Goal: Task Accomplishment & Management: Use online tool/utility

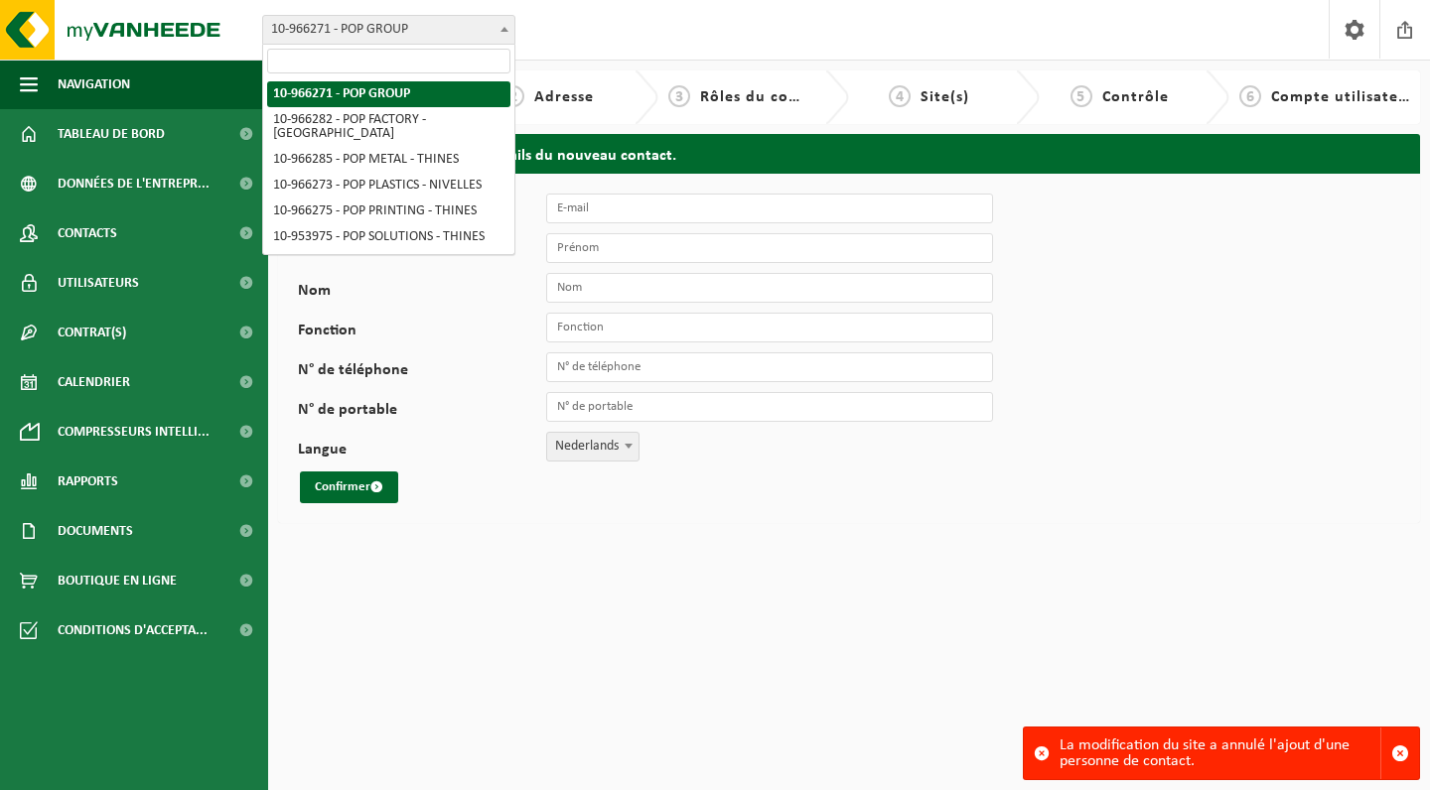
click at [466, 36] on span "10-966271 - POP GROUP" at bounding box center [388, 30] width 251 height 28
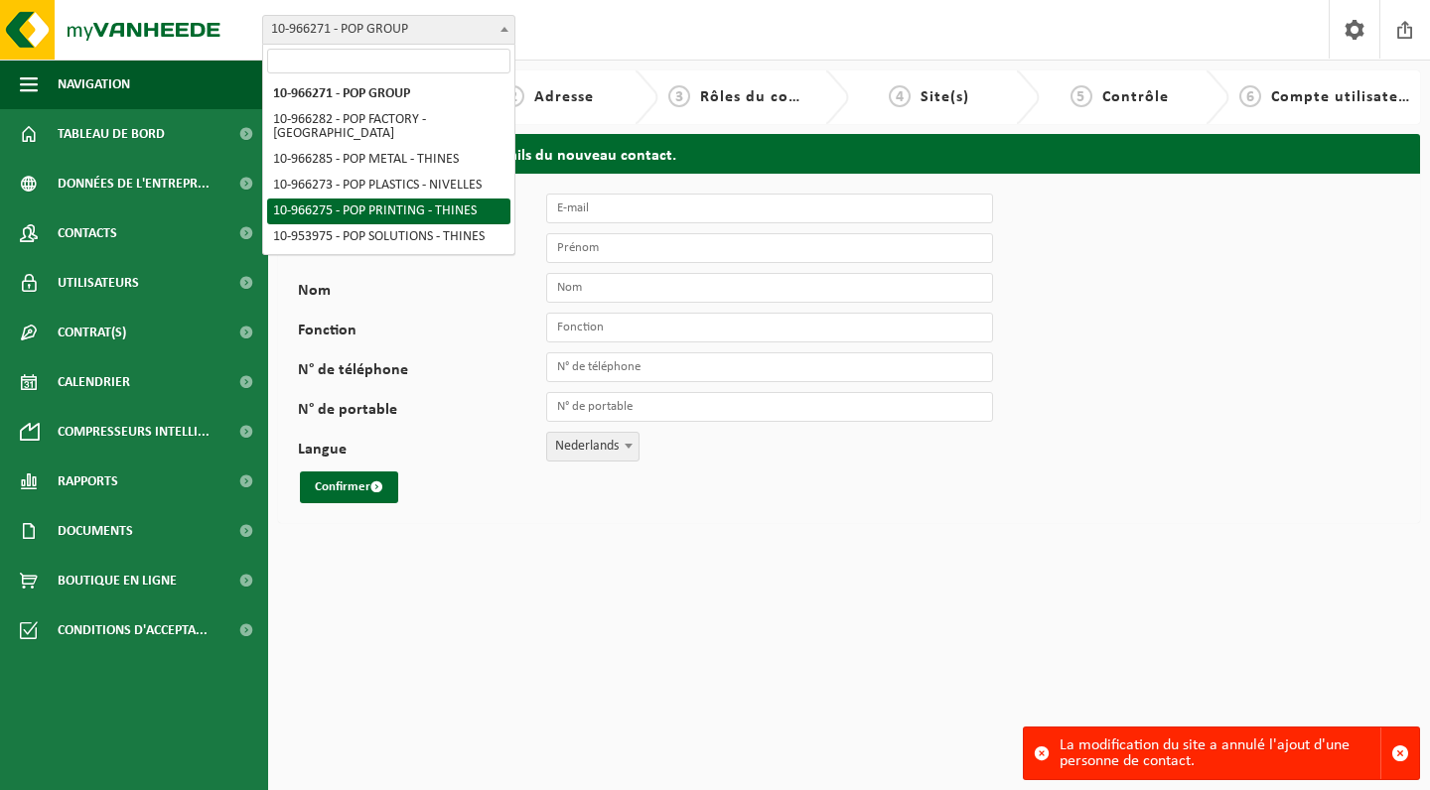
select select "152882"
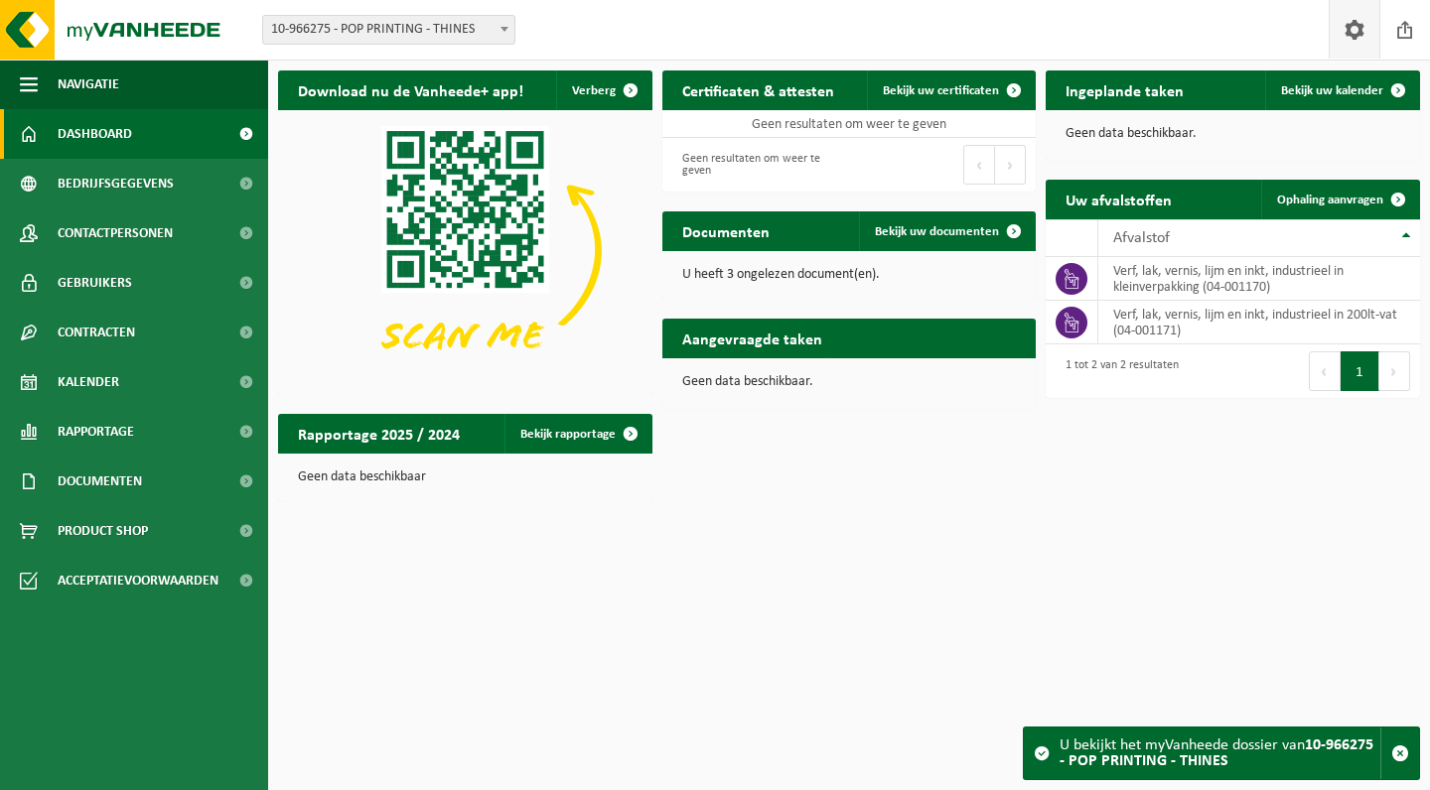
click at [1362, 33] on span at bounding box center [1354, 29] width 30 height 59
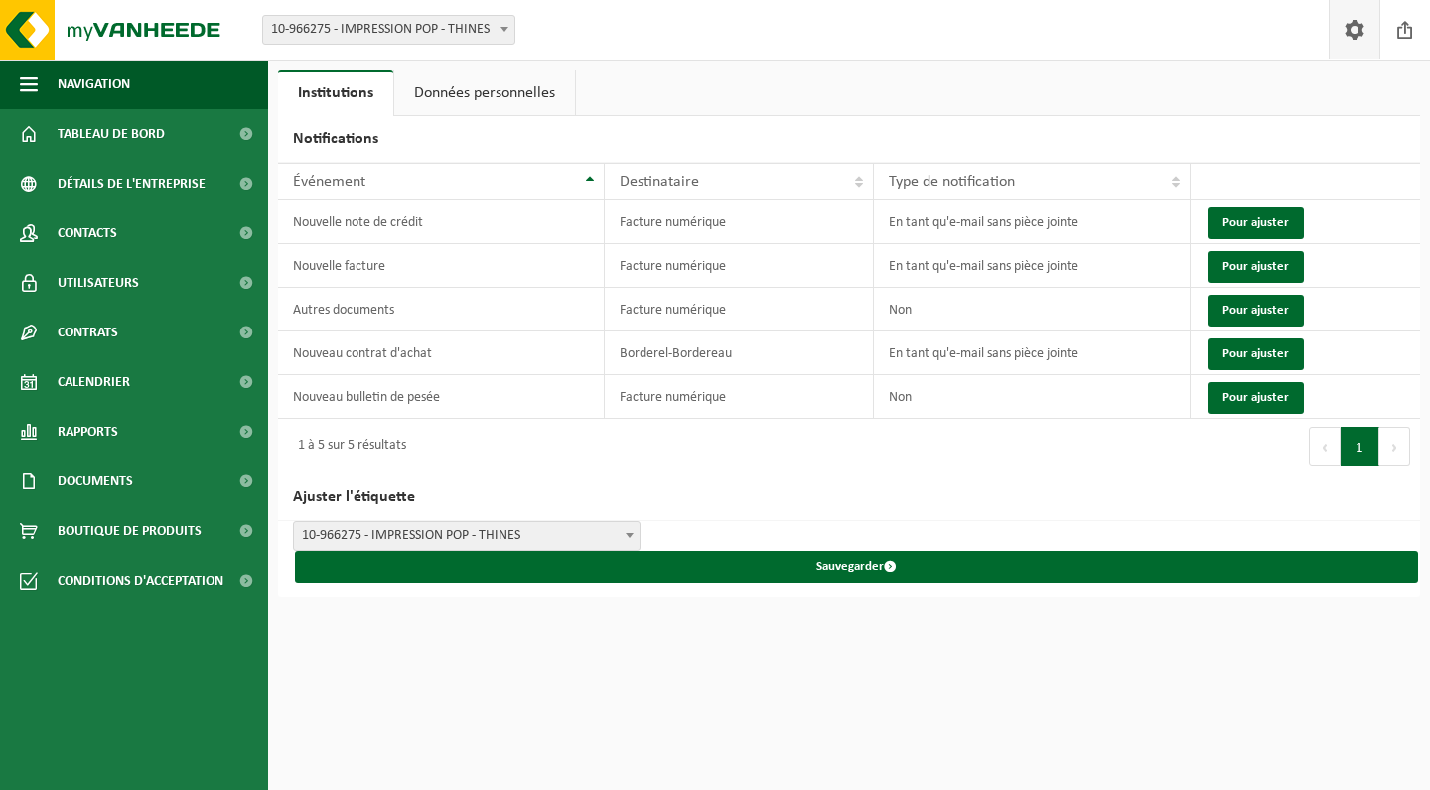
click at [1045, 428] on div "D'abord Précédent 1 Suivant Dernier" at bounding box center [1134, 447] width 571 height 56
click at [463, 537] on font "10-966275 - IMPRESSION POP - THINES" at bounding box center [411, 535] width 218 height 15
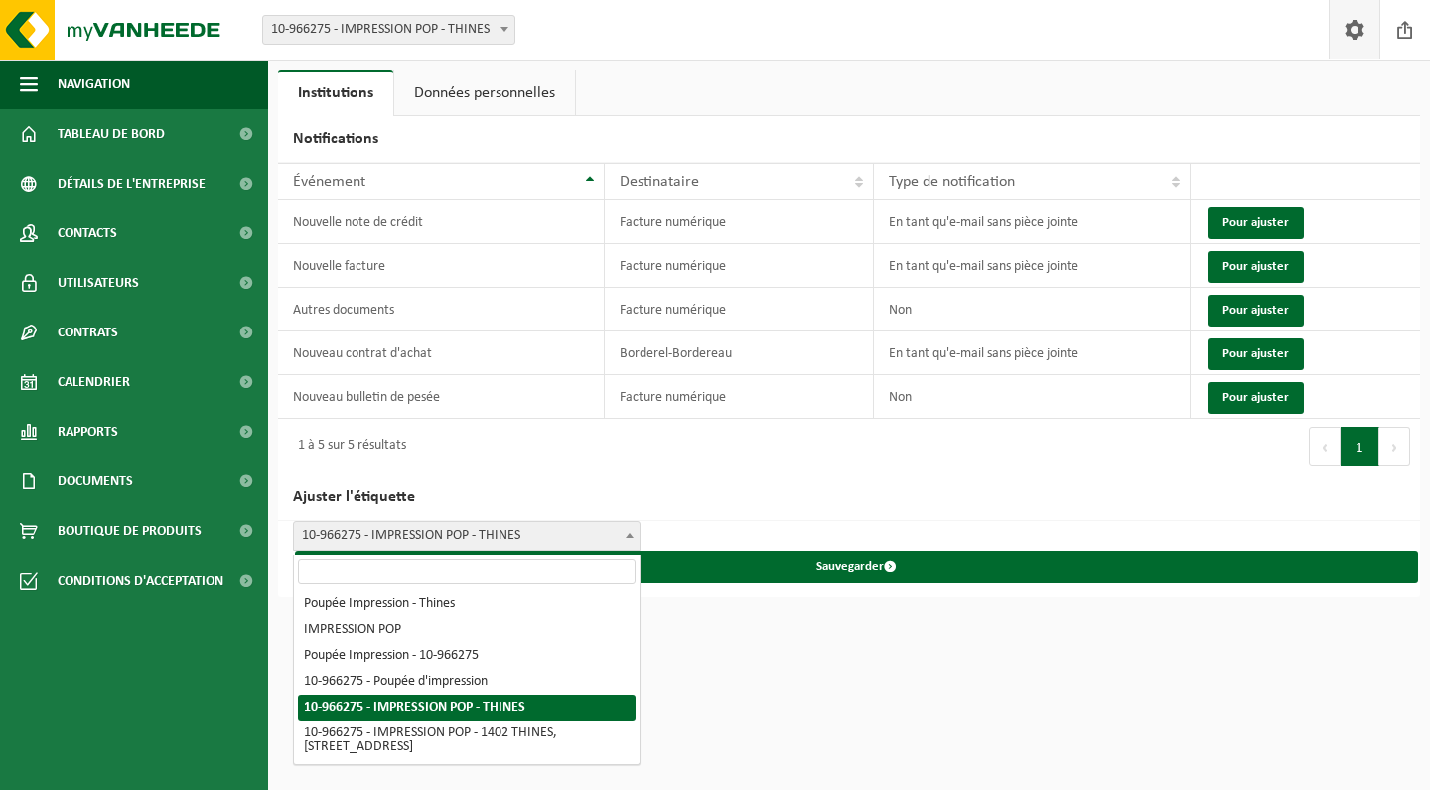
click at [463, 537] on font "10-966275 - IMPRESSION POP - THINES" at bounding box center [411, 535] width 218 height 15
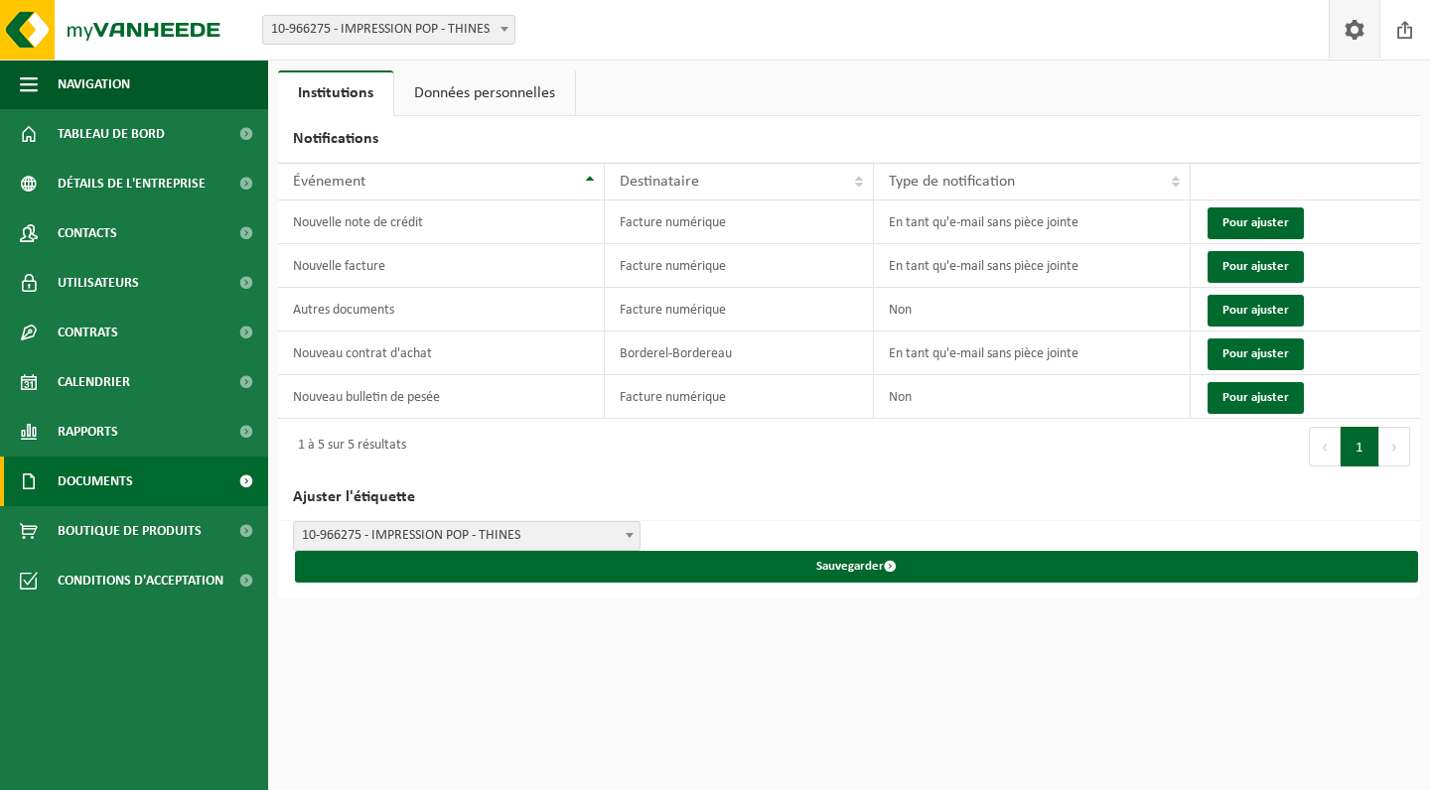
click at [132, 467] on span "Documents" at bounding box center [95, 482] width 75 height 50
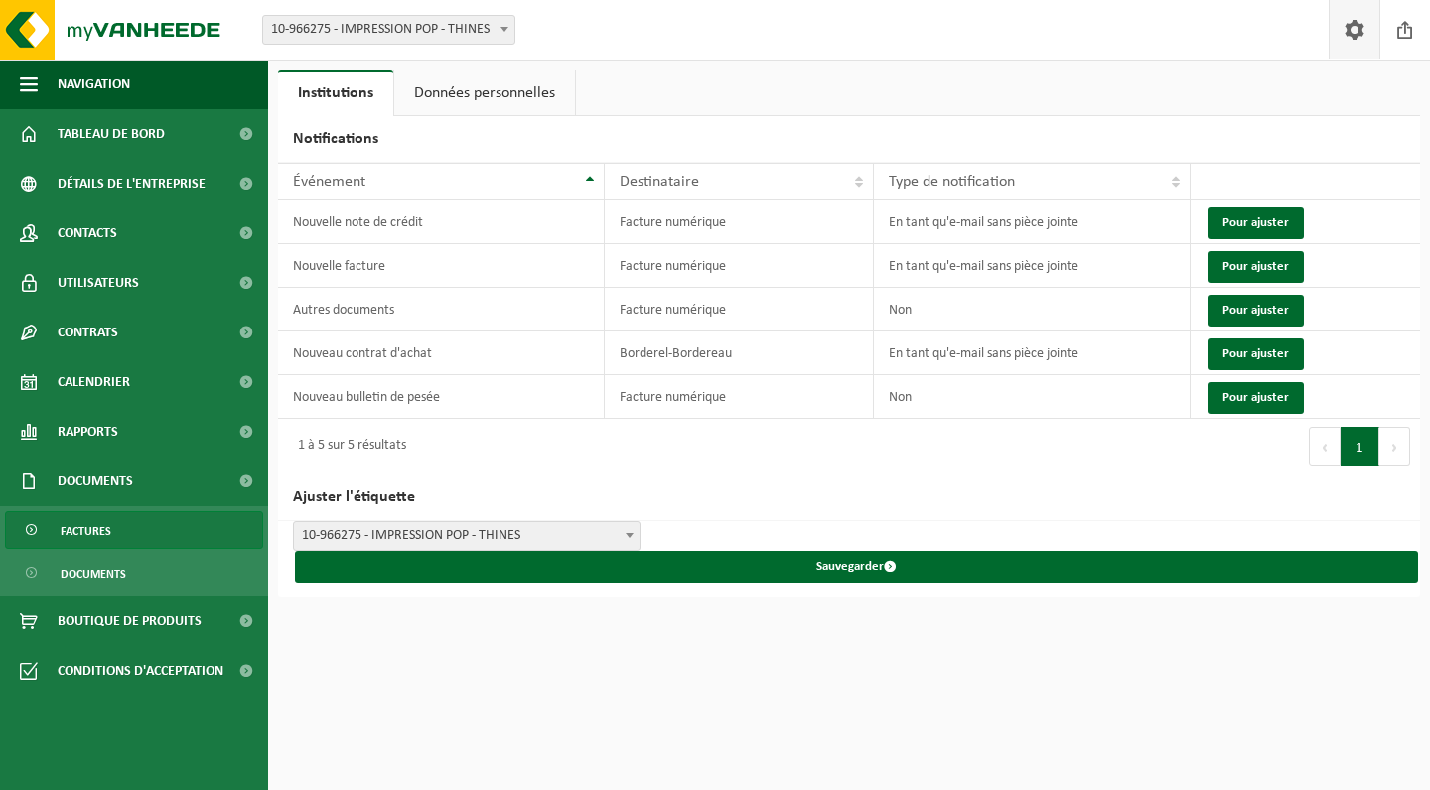
click at [98, 532] on font "Factures" at bounding box center [86, 532] width 51 height 12
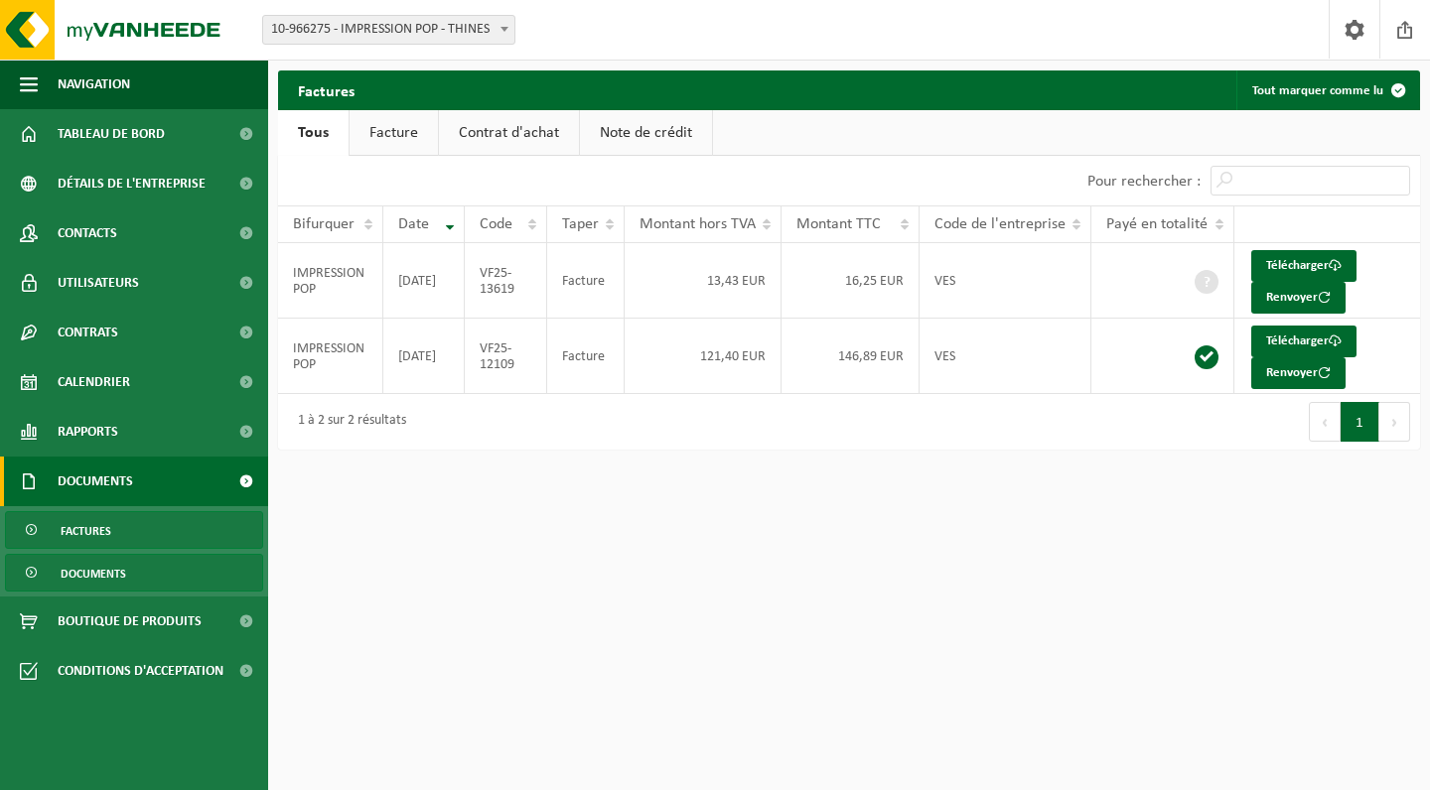
click at [102, 581] on span "Documents" at bounding box center [94, 574] width 66 height 38
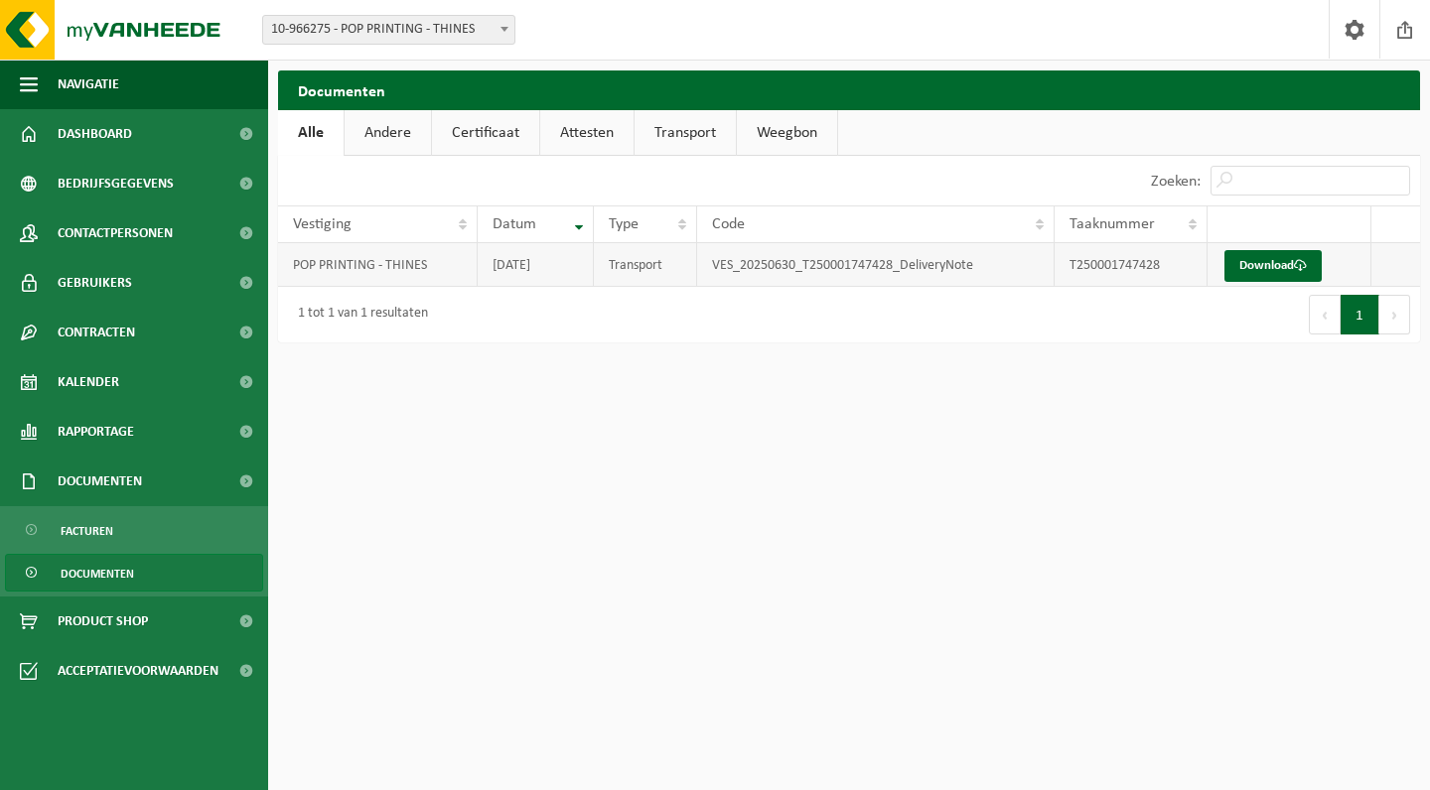
click at [773, 271] on td "VES_20250630_T250001747428_DeliveryNote" at bounding box center [875, 265] width 357 height 44
click at [1258, 255] on link "Download" at bounding box center [1272, 266] width 97 height 32
click at [92, 523] on span "Facturen" at bounding box center [87, 531] width 53 height 38
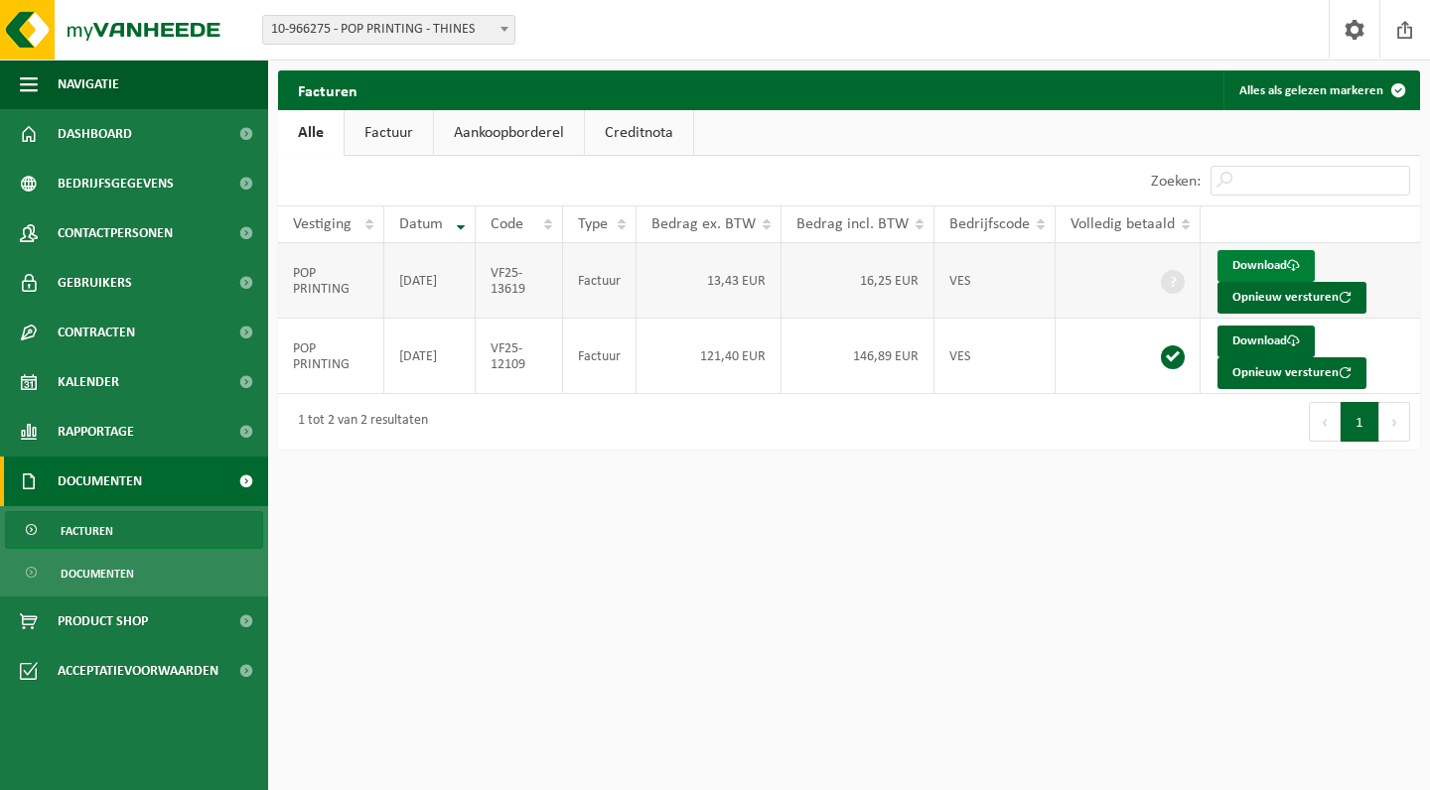
click at [1257, 270] on link "Download" at bounding box center [1265, 266] width 97 height 32
click at [1249, 346] on link "Download" at bounding box center [1265, 342] width 97 height 32
click at [417, 128] on link "Factuur" at bounding box center [388, 133] width 88 height 46
click at [295, 121] on link "Alle" at bounding box center [310, 133] width 65 height 46
click at [373, 137] on link "Factuur" at bounding box center [388, 133] width 88 height 46
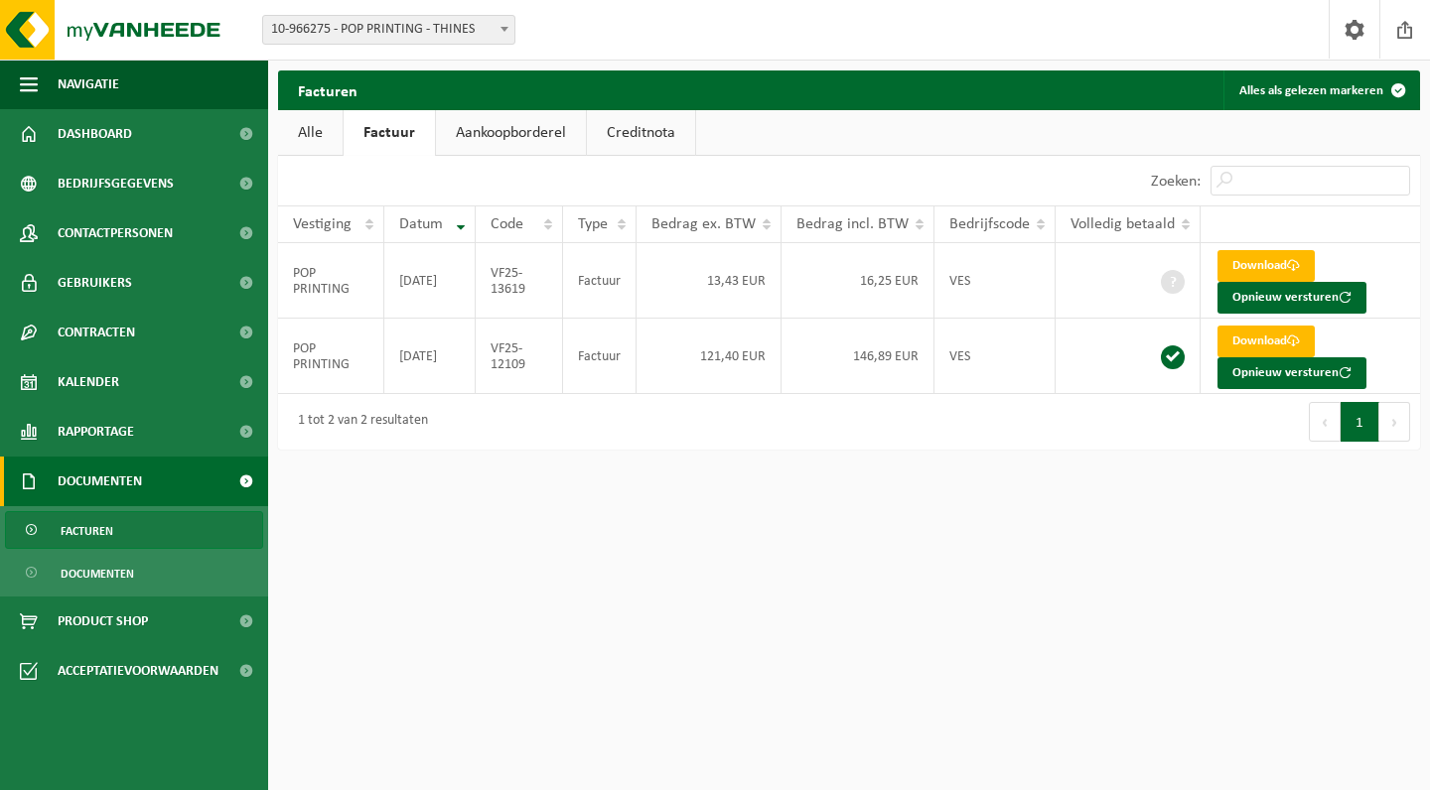
click at [559, 132] on link "Aankoopborderel" at bounding box center [511, 133] width 150 height 46
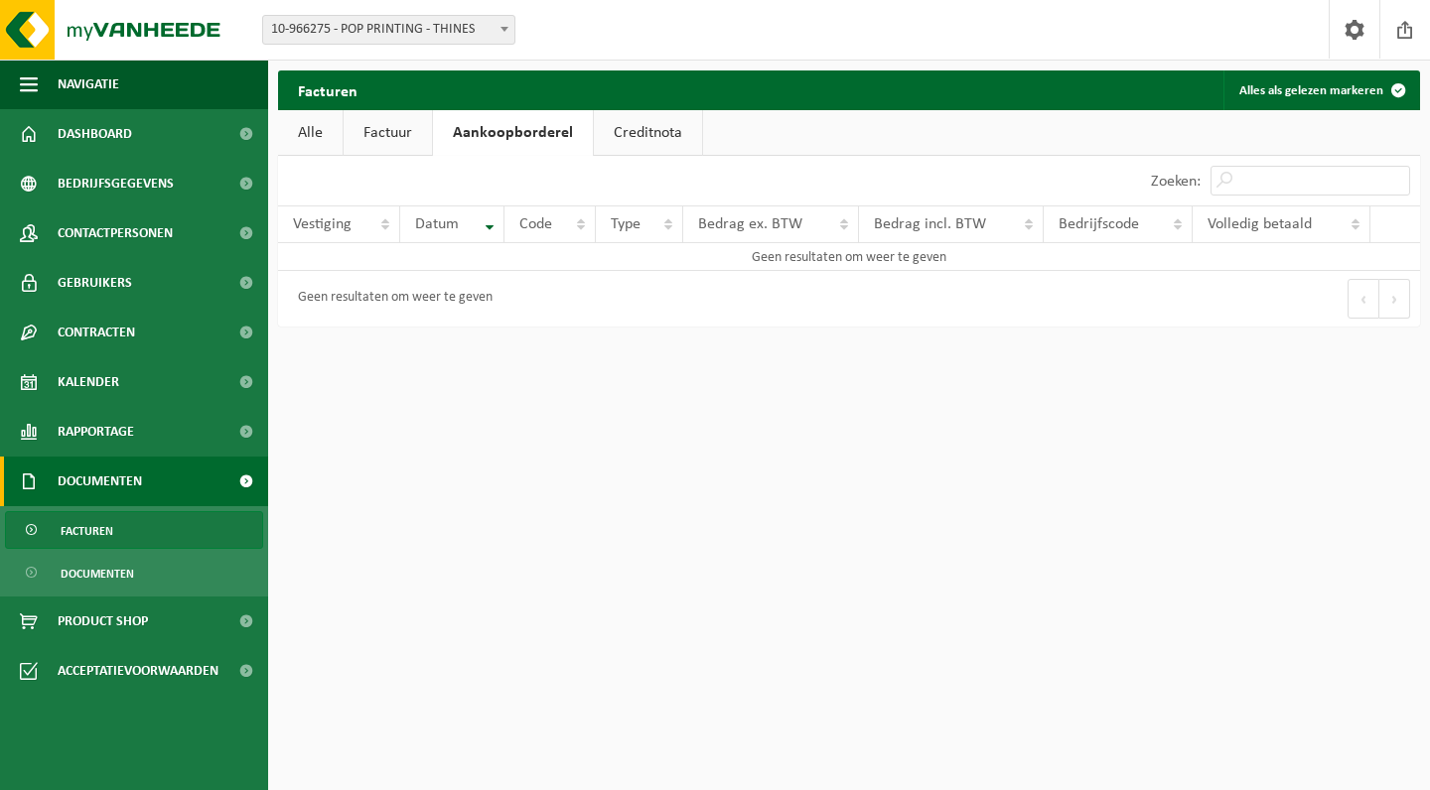
click at [635, 132] on link "Creditnota" at bounding box center [648, 133] width 108 height 46
click at [449, 33] on span "10-966275 - POP PRINTING - THINES" at bounding box center [388, 30] width 251 height 28
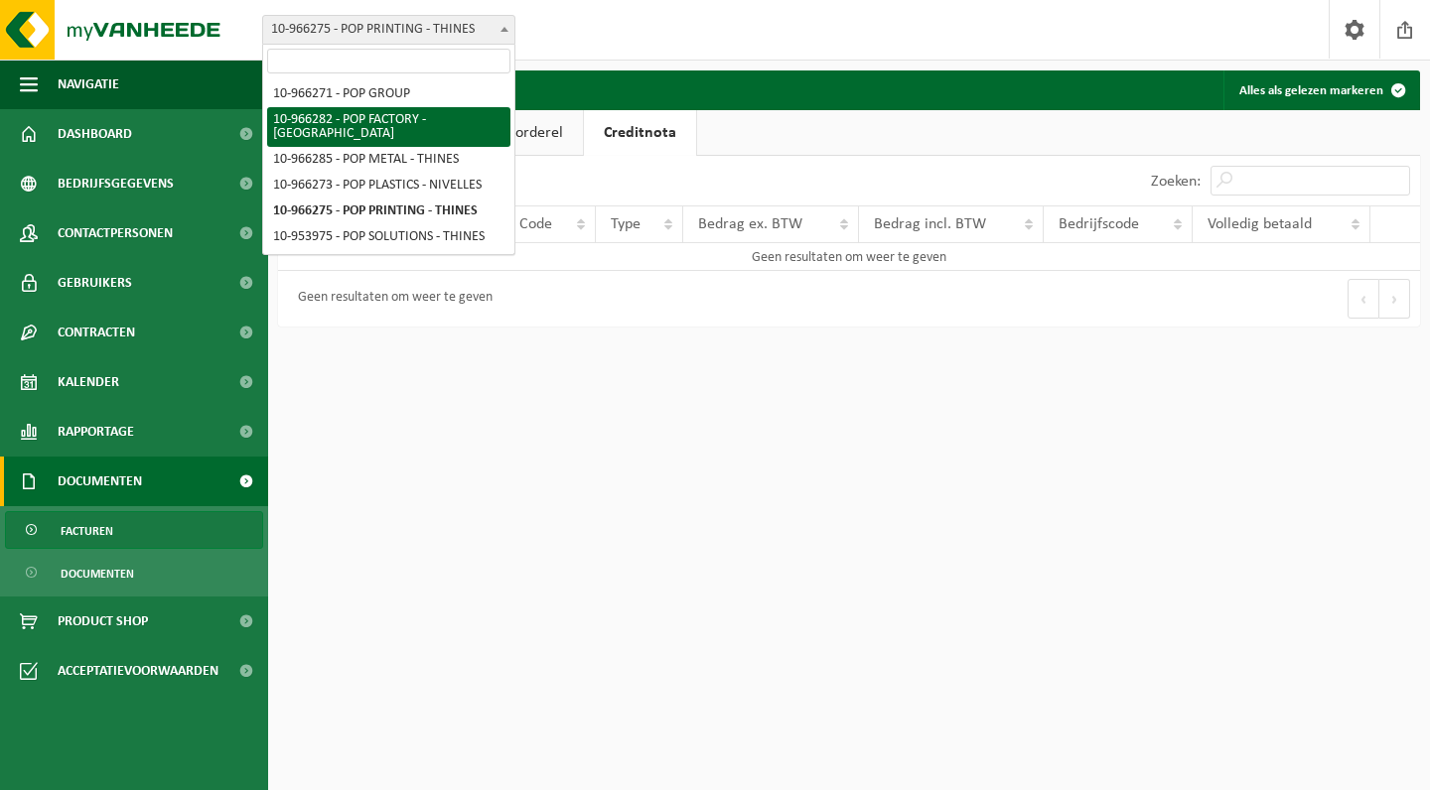
select select "152888"
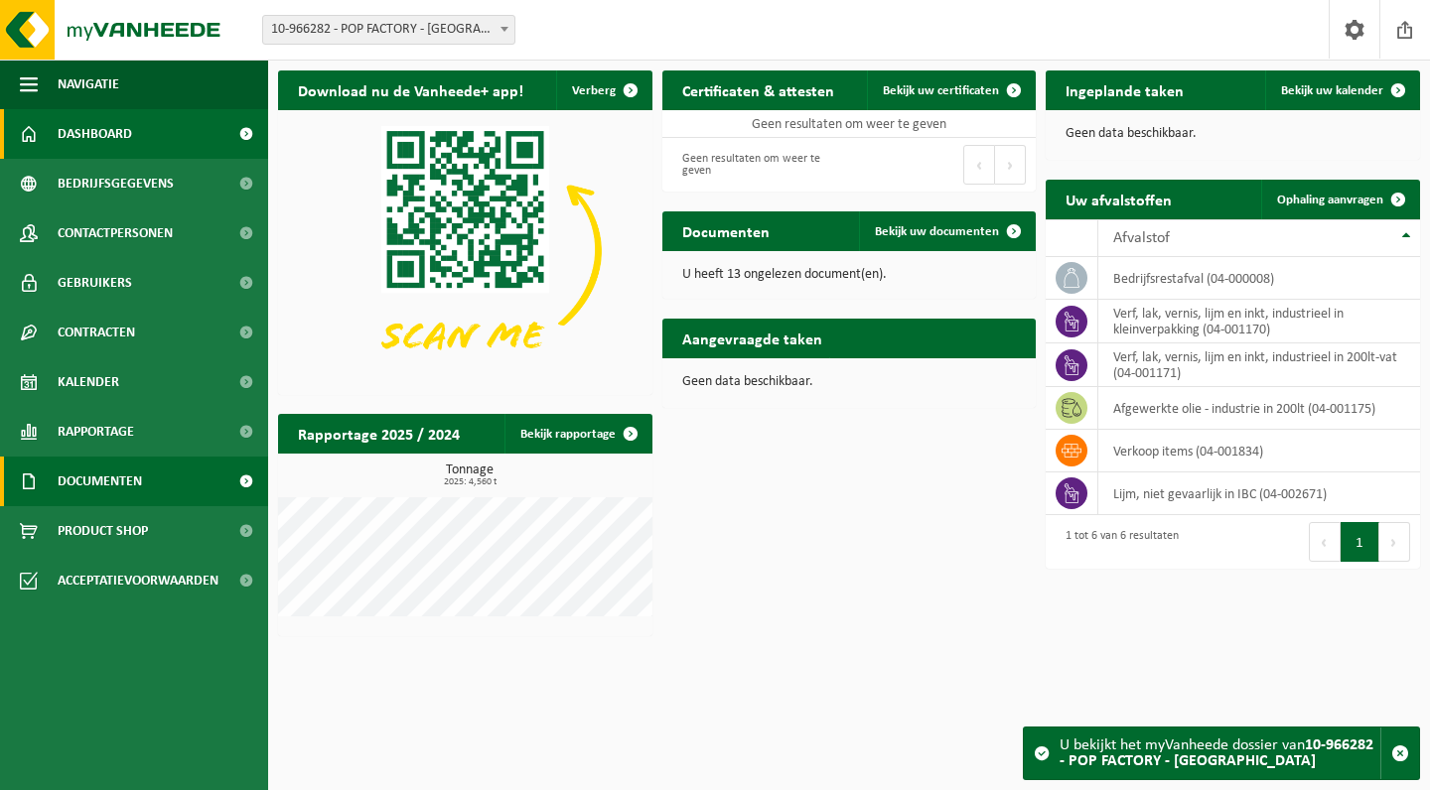
click at [134, 481] on span "Documenten" at bounding box center [100, 482] width 84 height 50
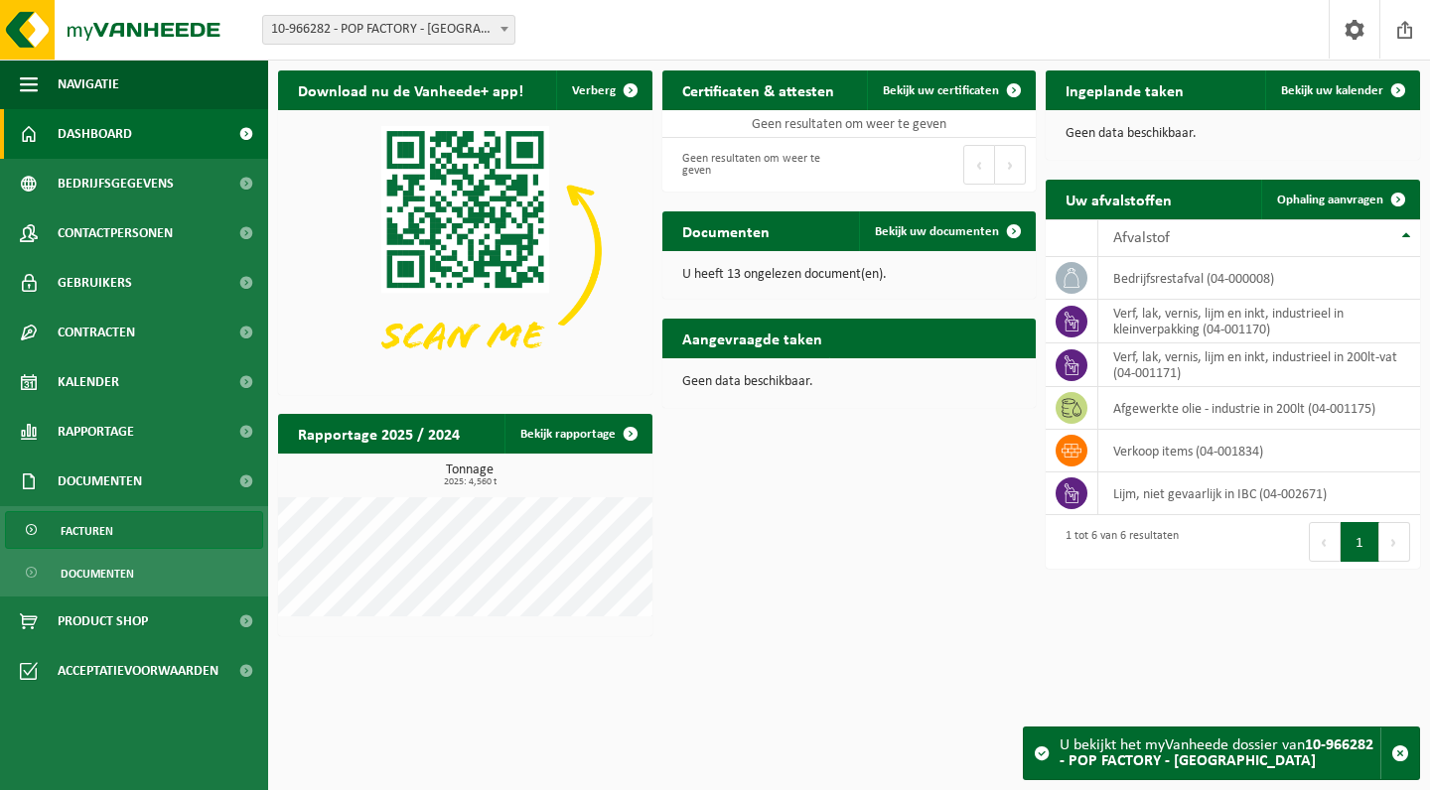
click at [121, 540] on link "Facturen" at bounding box center [134, 530] width 258 height 38
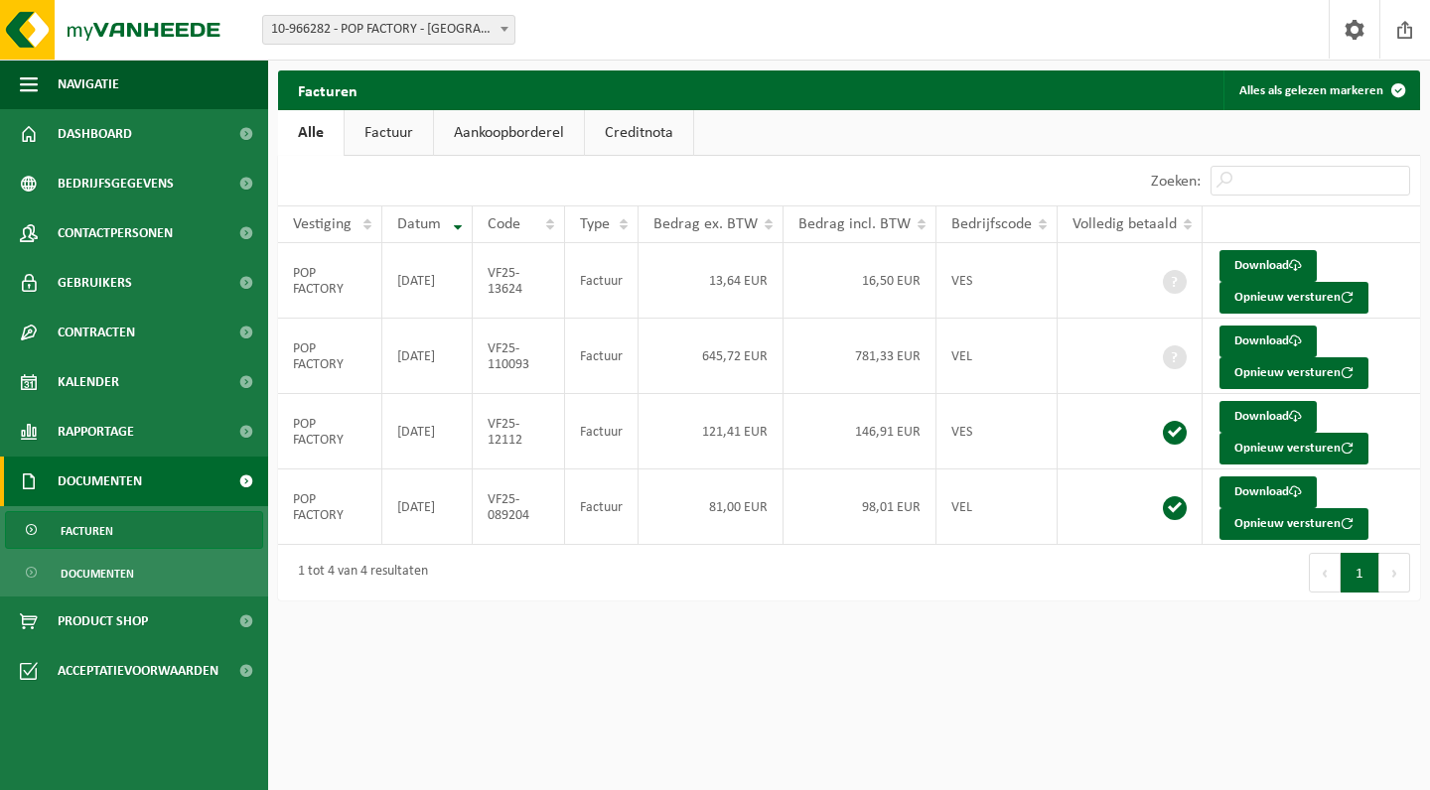
click at [758, 746] on html "Vestiging: 10-966271 - POP GROUP 10-966282 - POP FACTORY - NIVELLES 10-966285 -…" at bounding box center [715, 395] width 1430 height 790
click at [1264, 262] on link "Download" at bounding box center [1267, 266] width 97 height 32
click at [1258, 336] on link "Download" at bounding box center [1267, 342] width 97 height 32
click at [413, 36] on span "10-966282 - POP FACTORY - [GEOGRAPHIC_DATA]" at bounding box center [388, 30] width 251 height 28
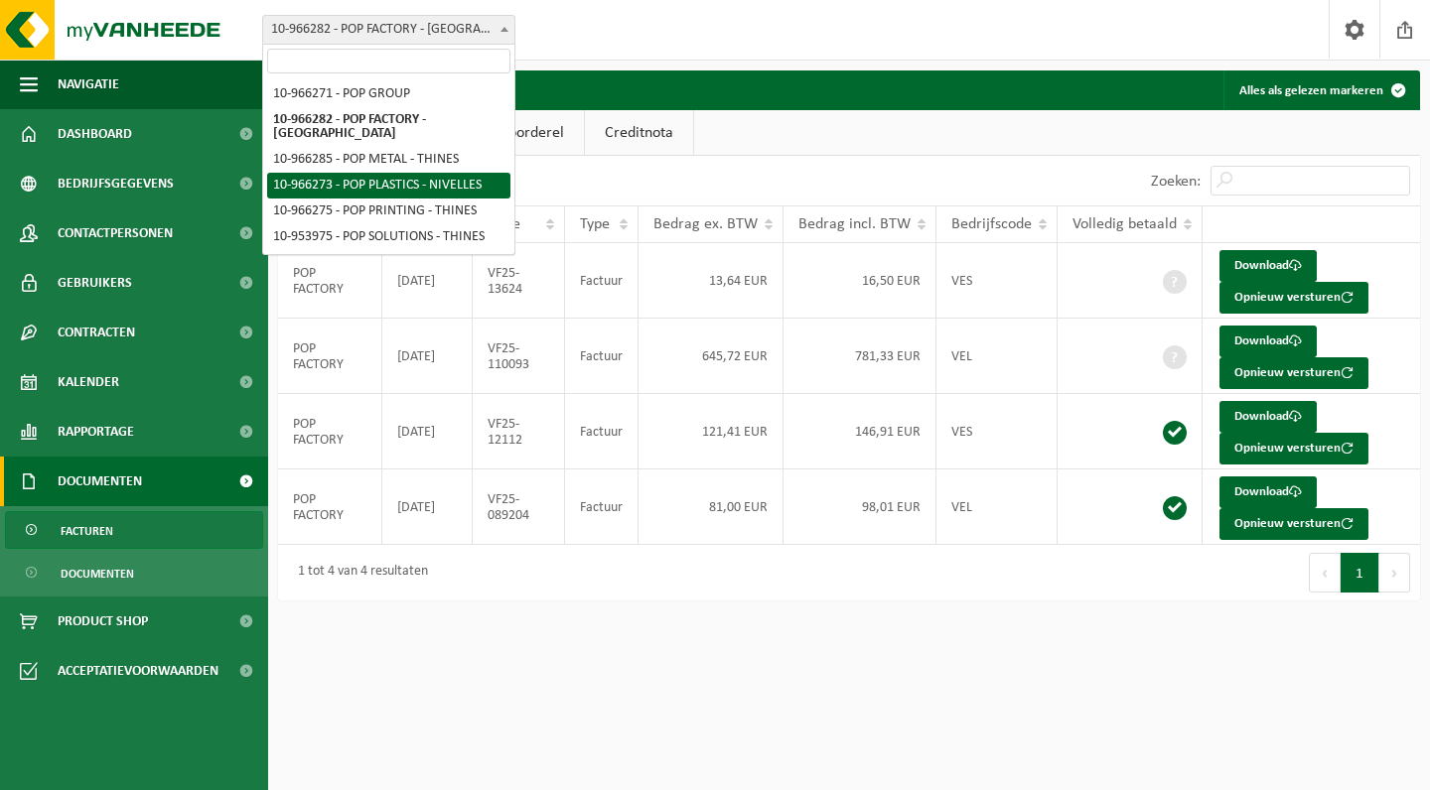
select select "152881"
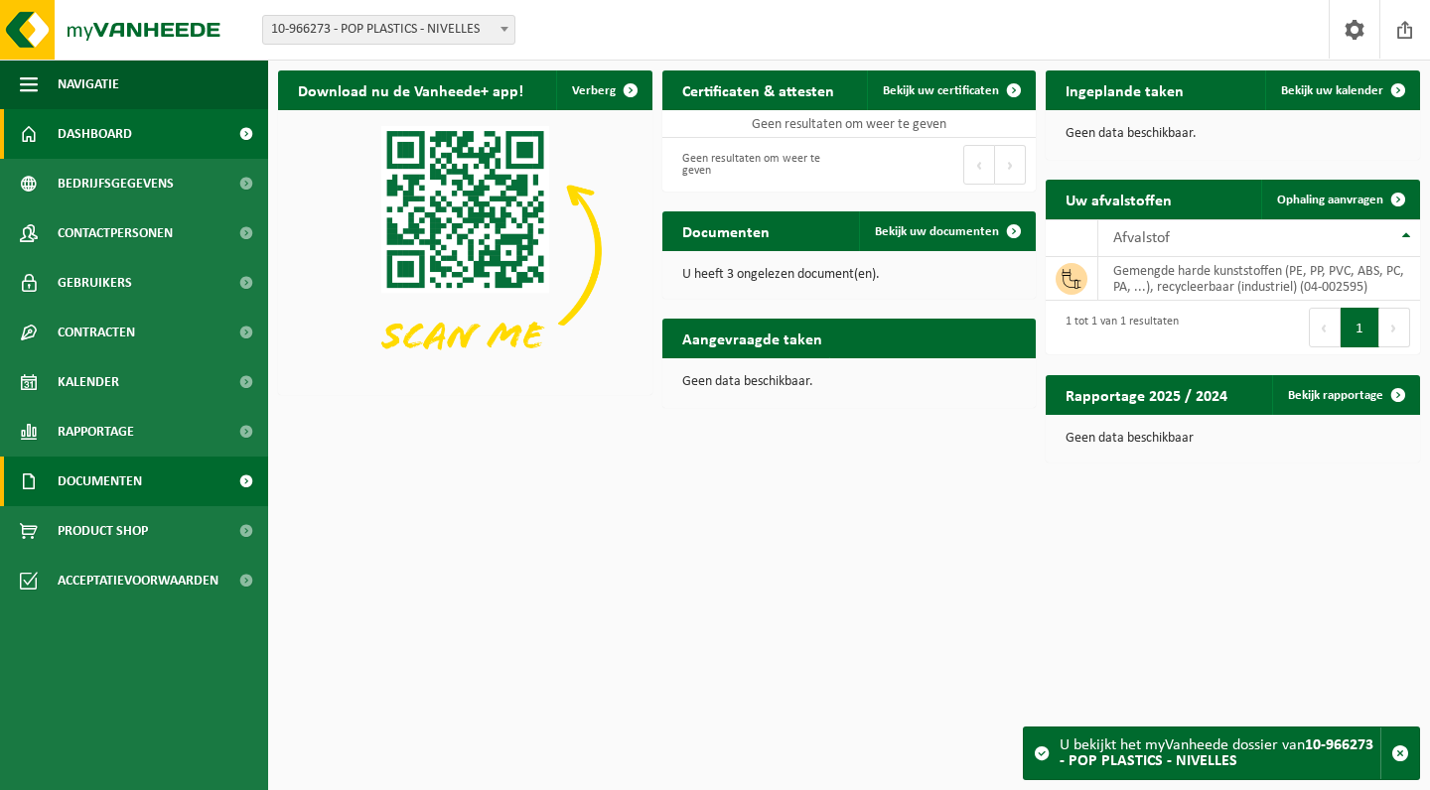
click at [120, 479] on span "Documenten" at bounding box center [100, 482] width 84 height 50
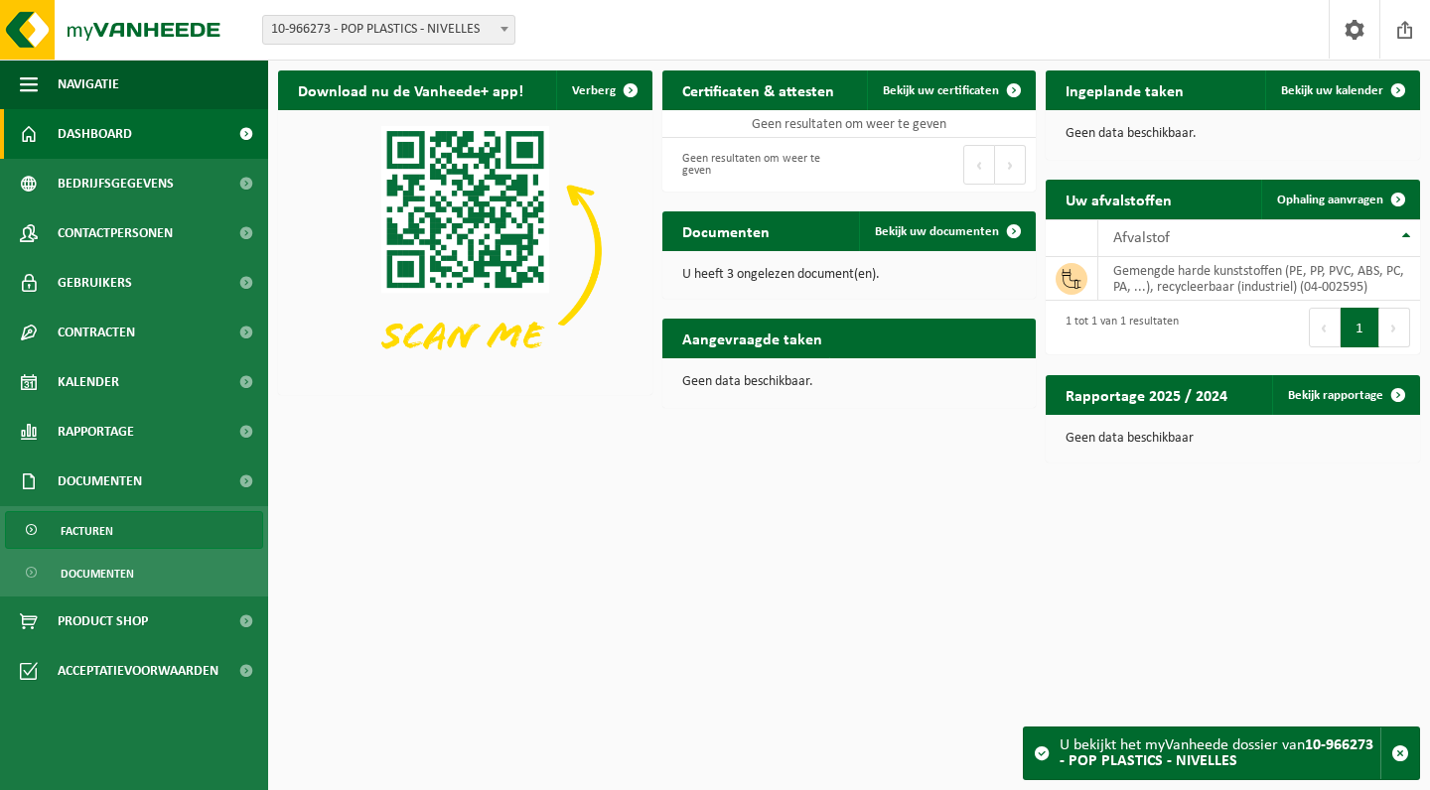
click at [140, 534] on link "Facturen" at bounding box center [134, 530] width 258 height 38
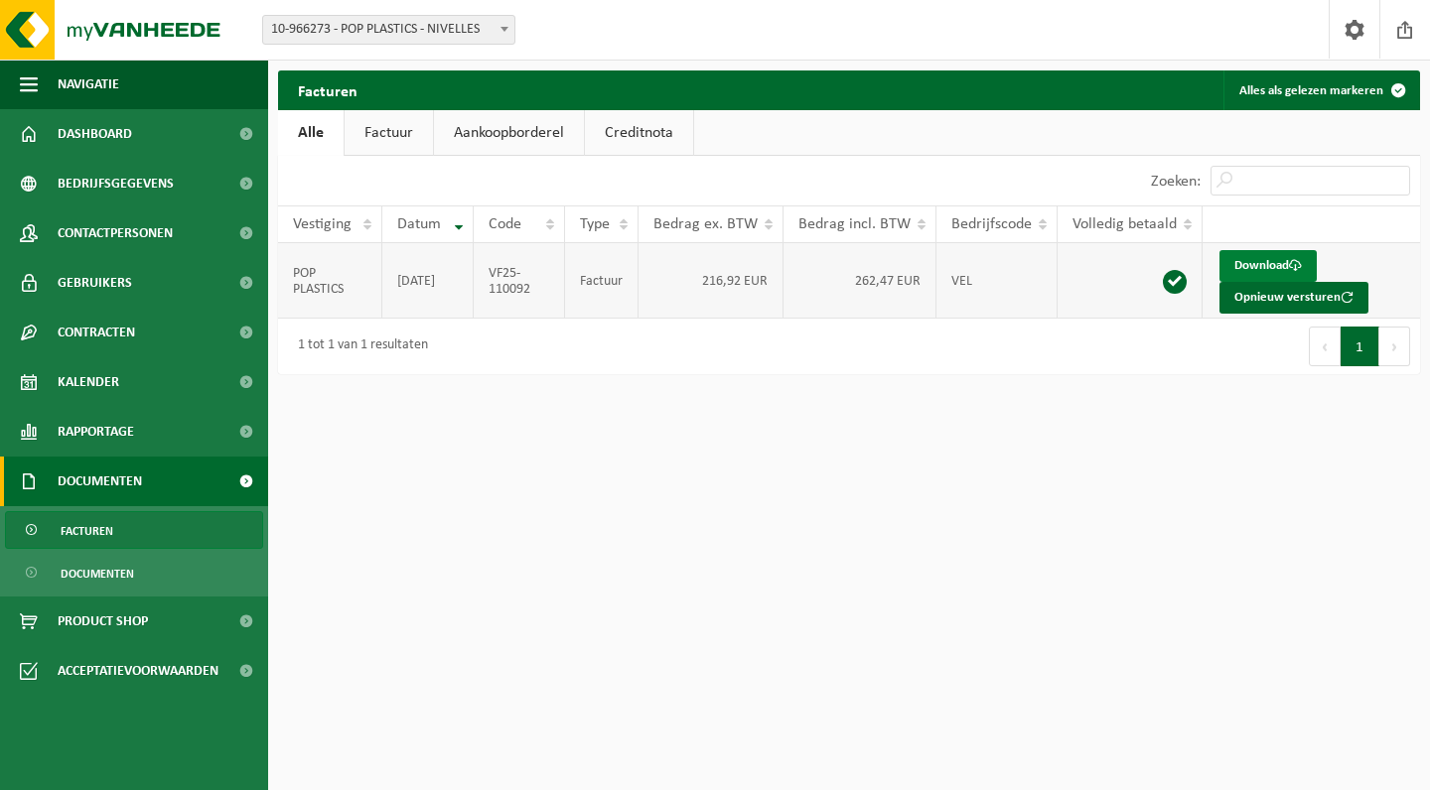
click at [1269, 265] on link "Download" at bounding box center [1267, 266] width 97 height 32
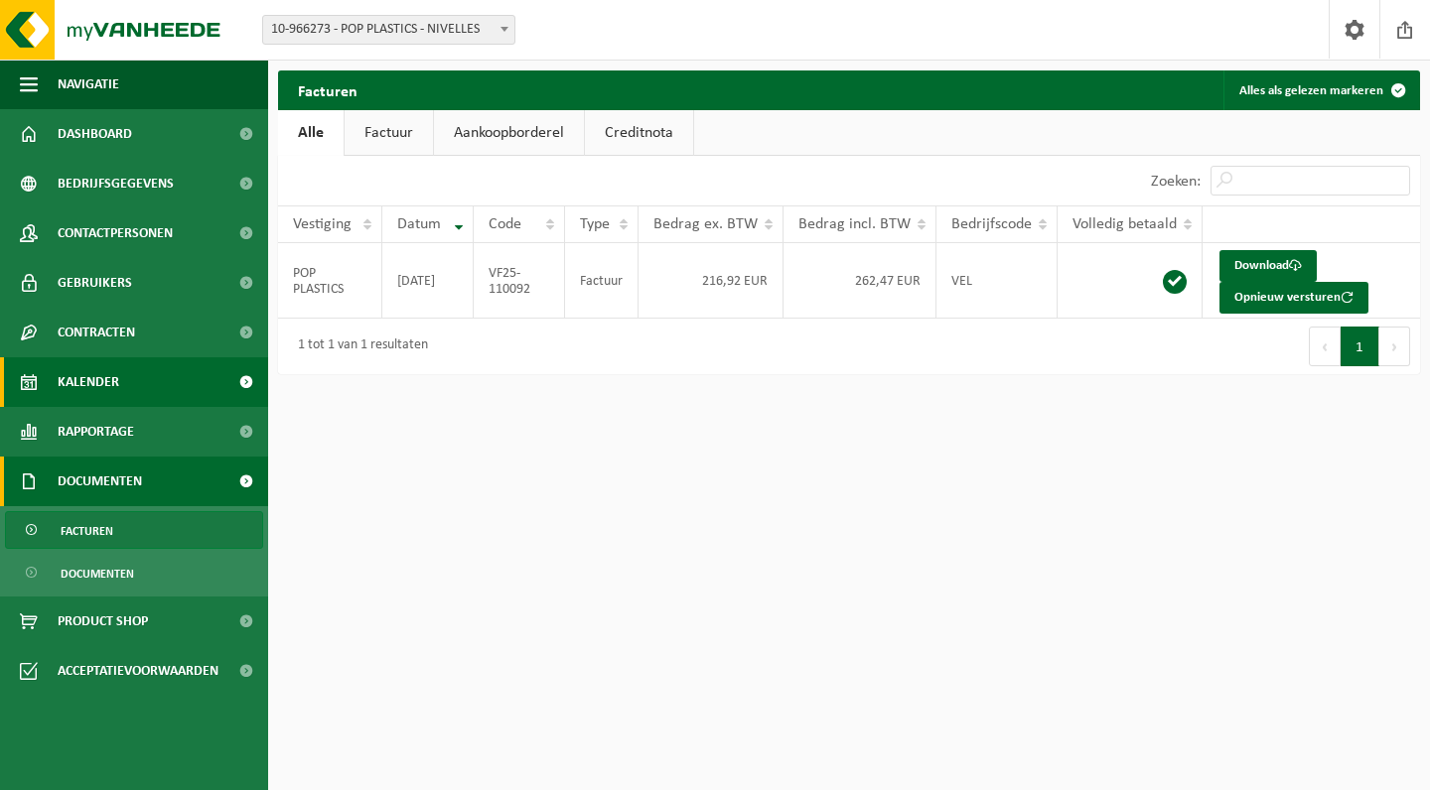
click at [156, 388] on link "Kalender" at bounding box center [134, 382] width 268 height 50
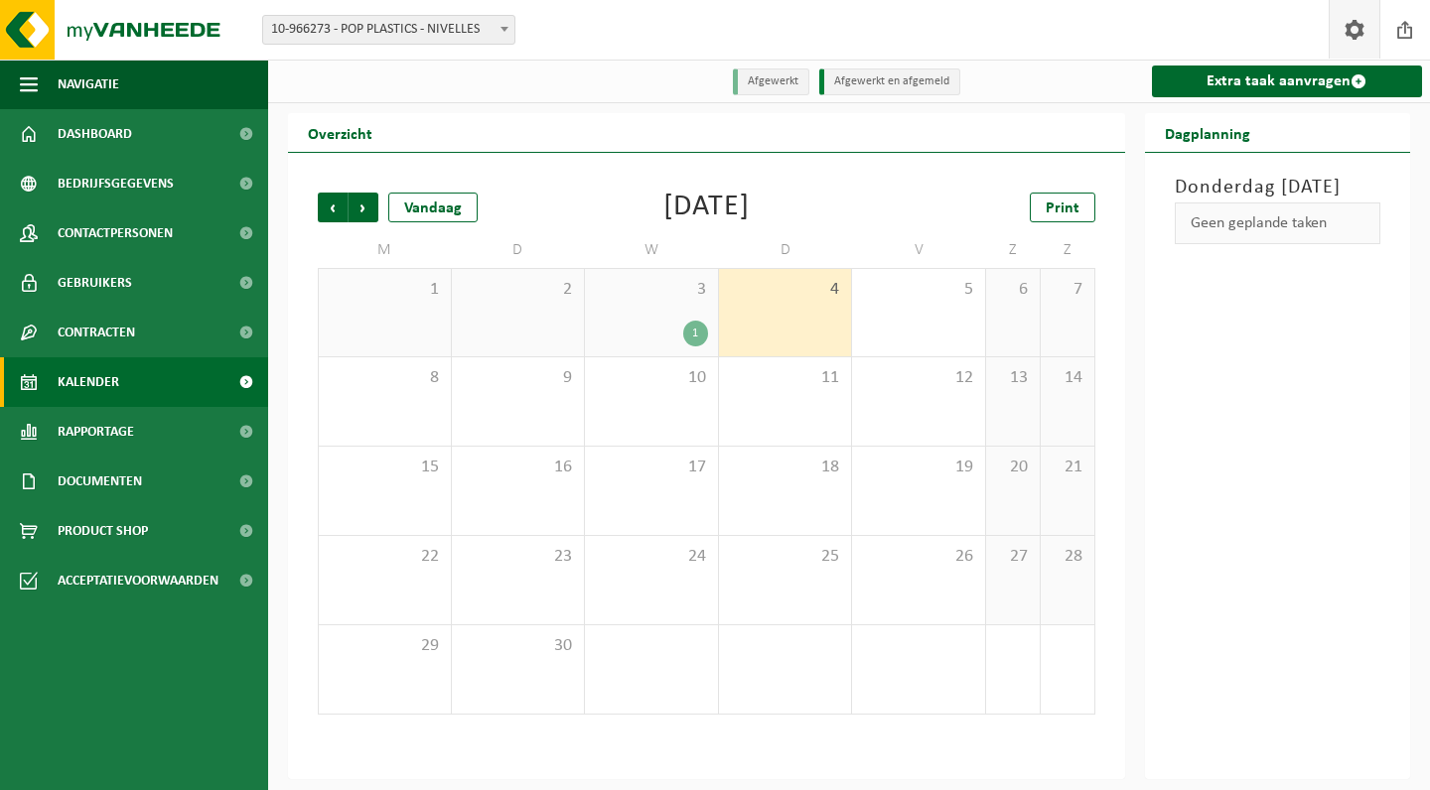
click at [1376, 40] on link at bounding box center [1353, 29] width 51 height 59
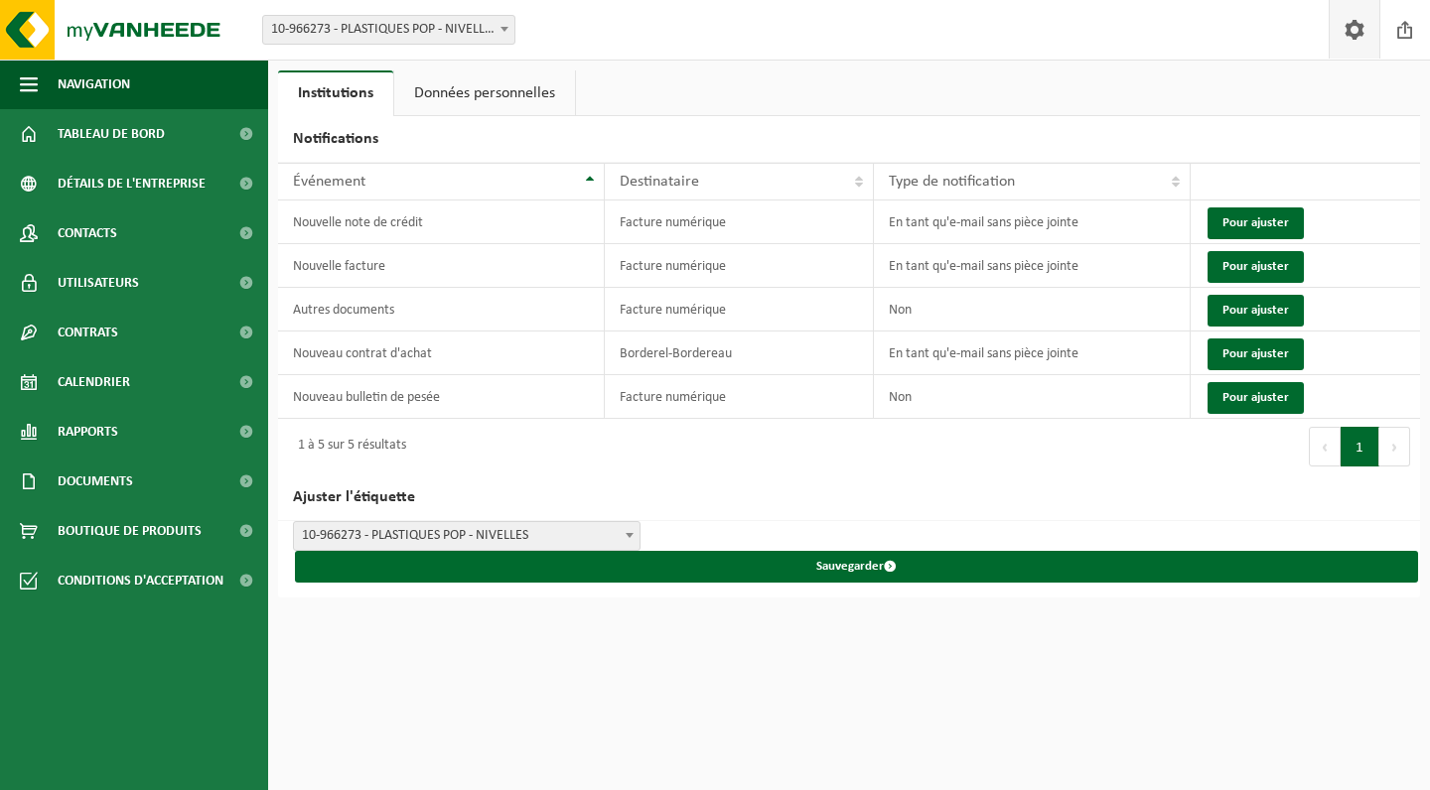
click at [1238, 75] on ul "Institutions Données personnelles" at bounding box center [849, 93] width 1142 height 46
click at [95, 371] on span "Calendrier" at bounding box center [94, 382] width 72 height 50
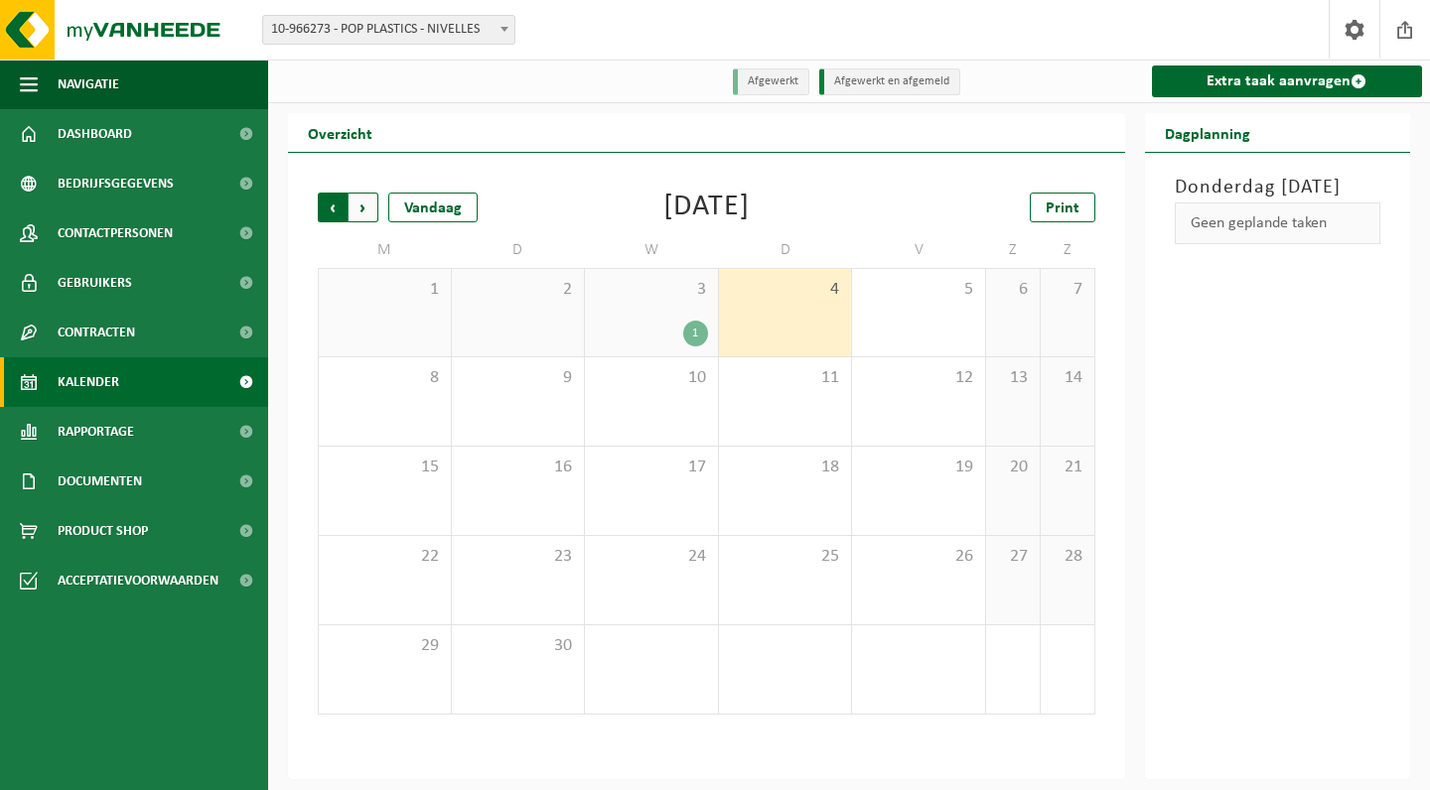
click at [349, 205] on span "Volgende" at bounding box center [363, 208] width 30 height 30
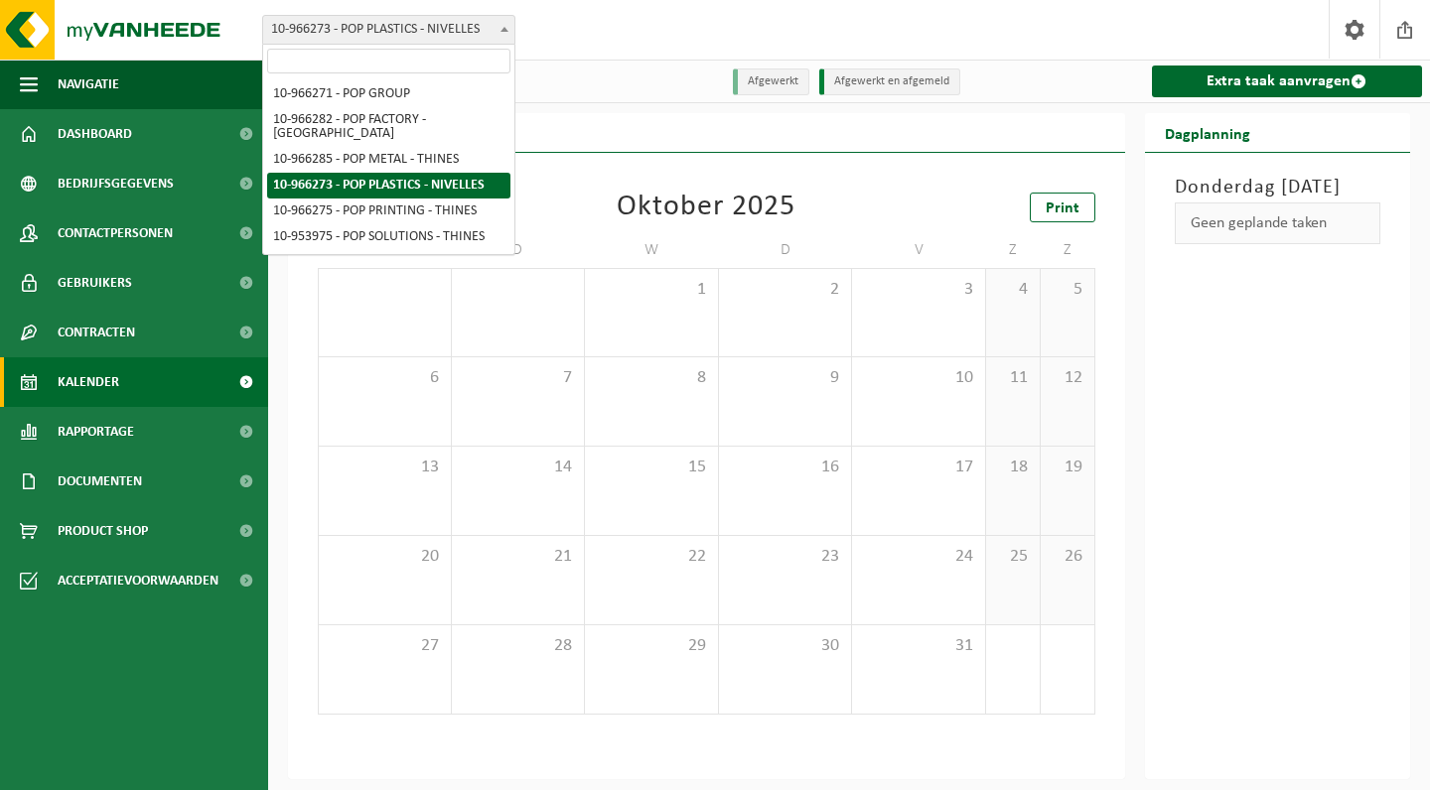
click at [474, 34] on span "10-966273 - POP PLASTICS - NIVELLES" at bounding box center [388, 30] width 251 height 28
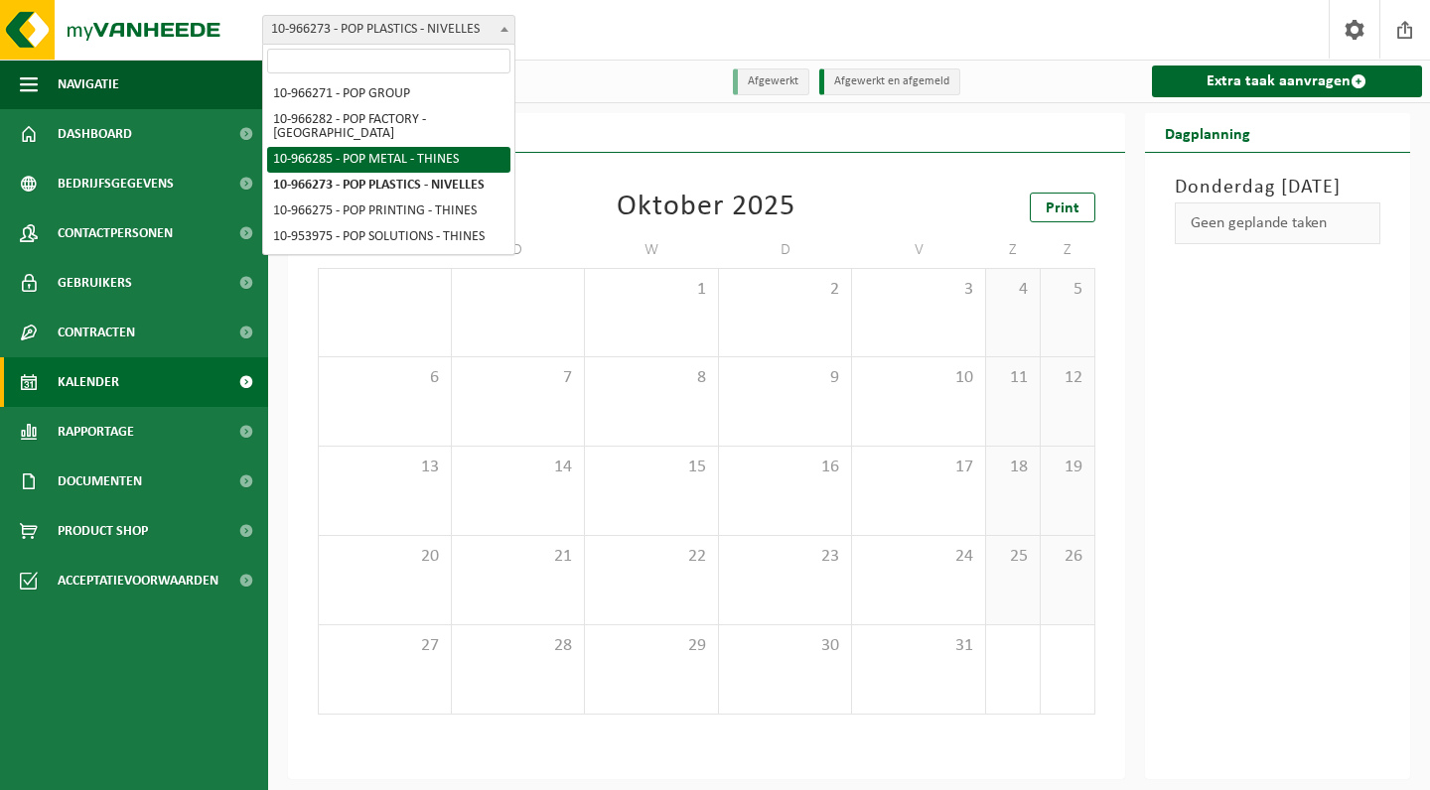
select select "152890"
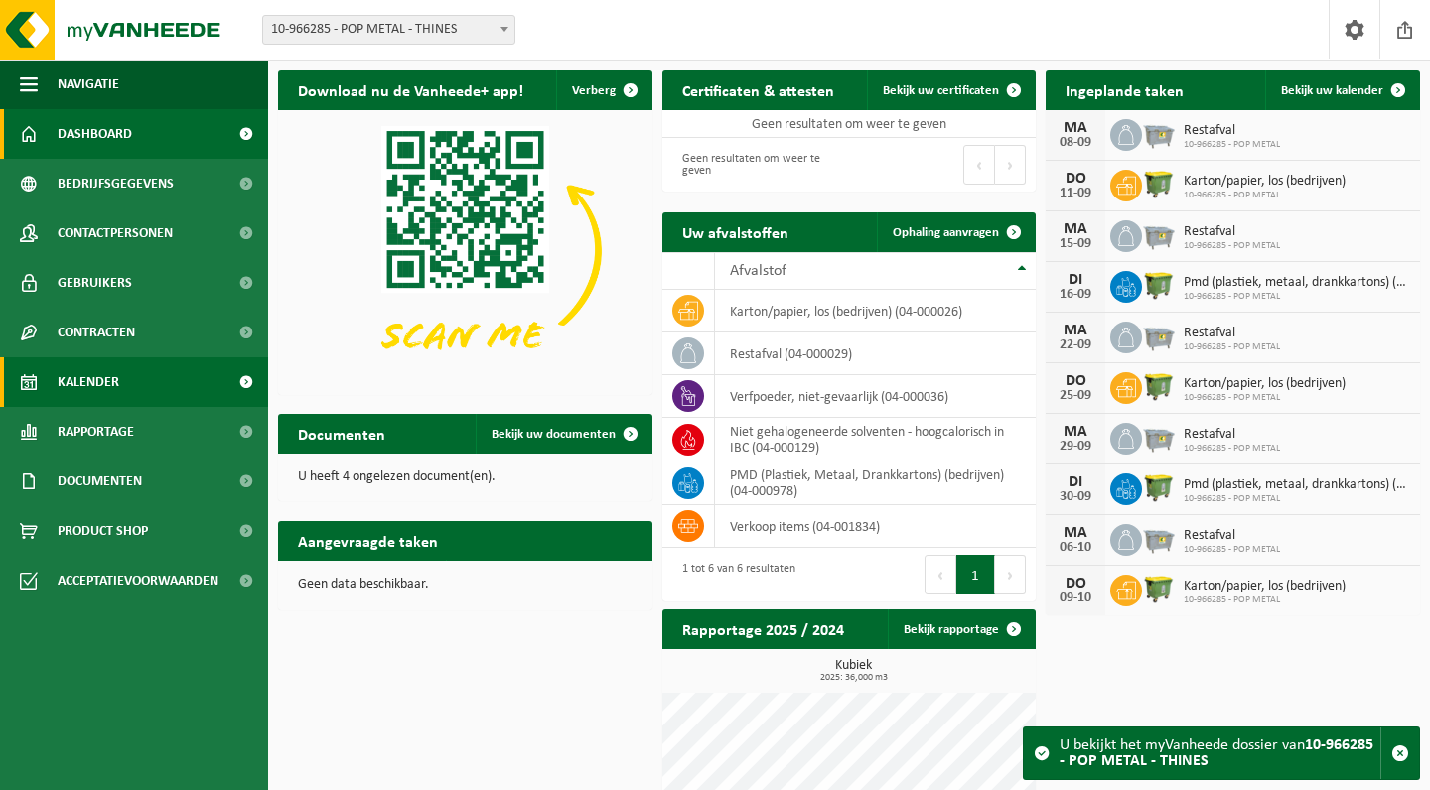
click at [160, 381] on link "Kalender" at bounding box center [134, 382] width 268 height 50
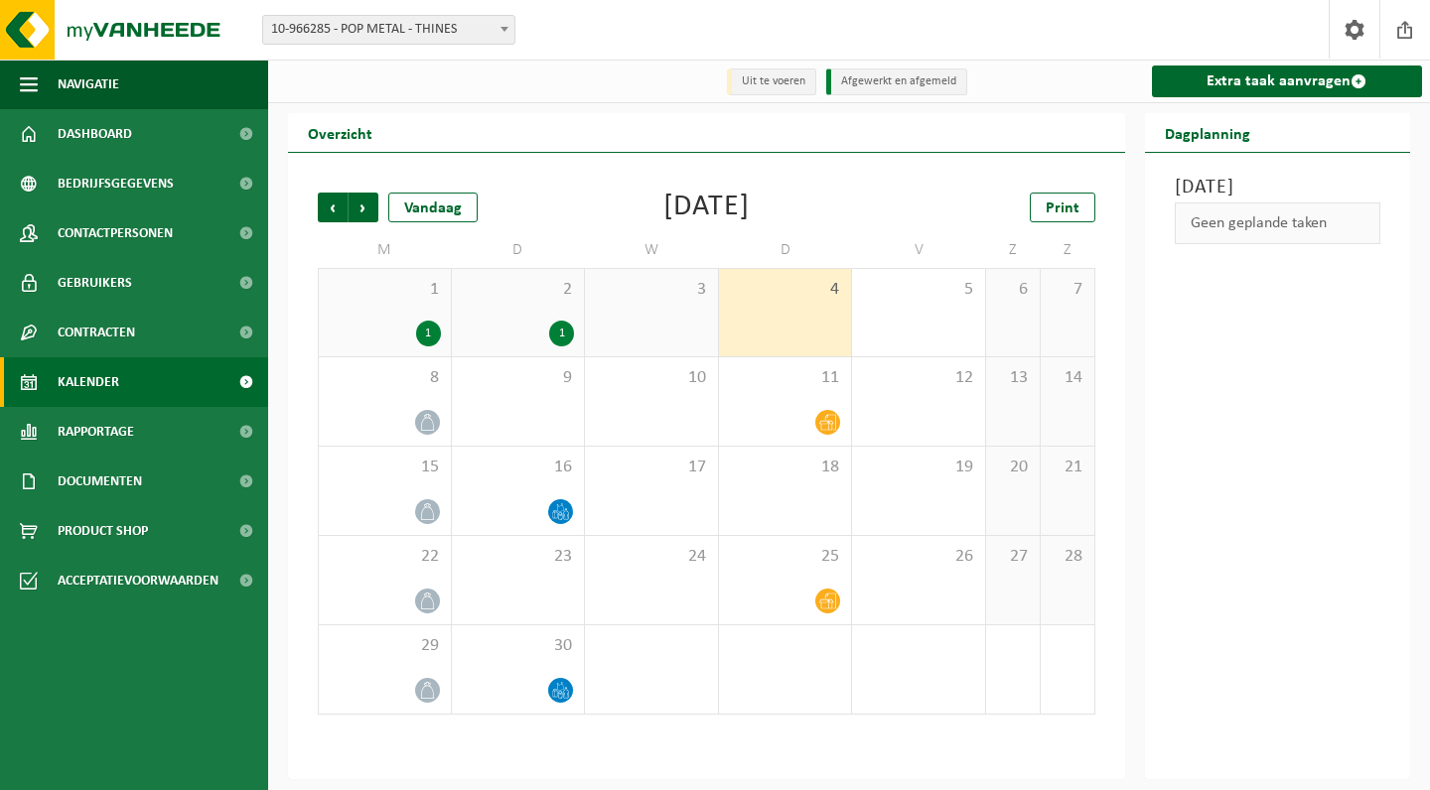
click at [383, 12] on div "Vestiging: 10-966271 - POP GROUP 10-966282 - POP FACTORY - NIVELLES 10-966285 -…" at bounding box center [715, 30] width 1430 height 61
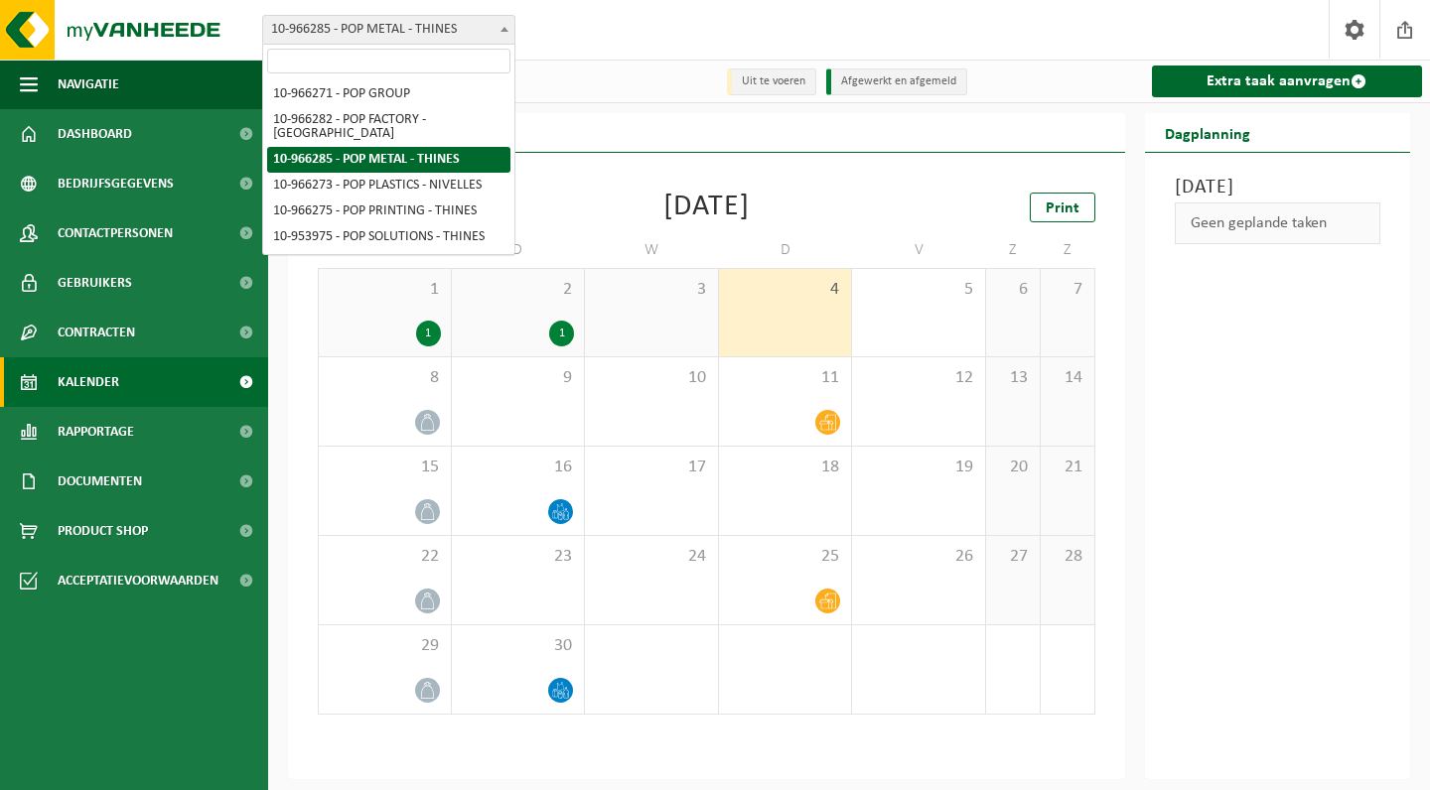
click at [381, 36] on span "10-966285 - POP METAL - THINES" at bounding box center [388, 30] width 251 height 28
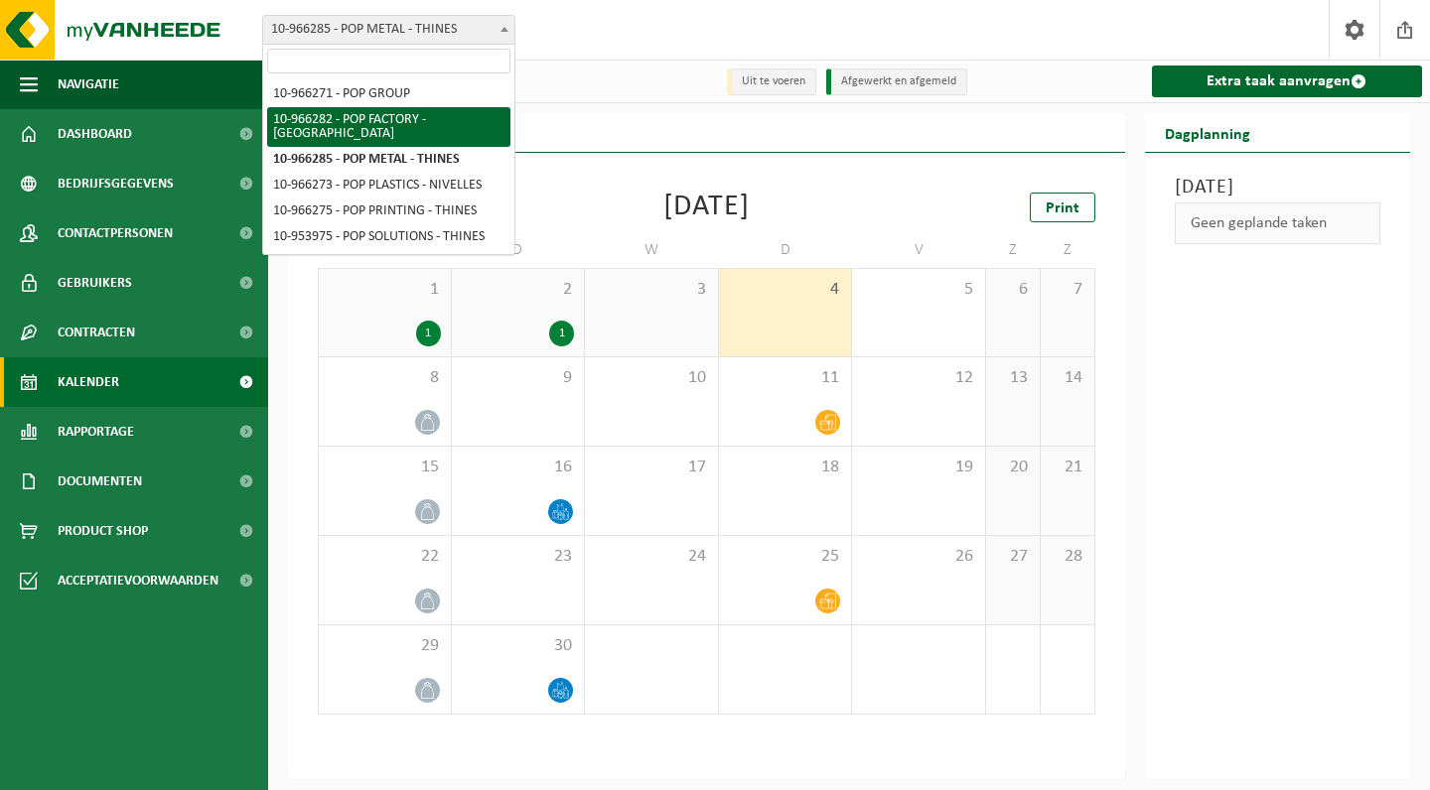
select select "152888"
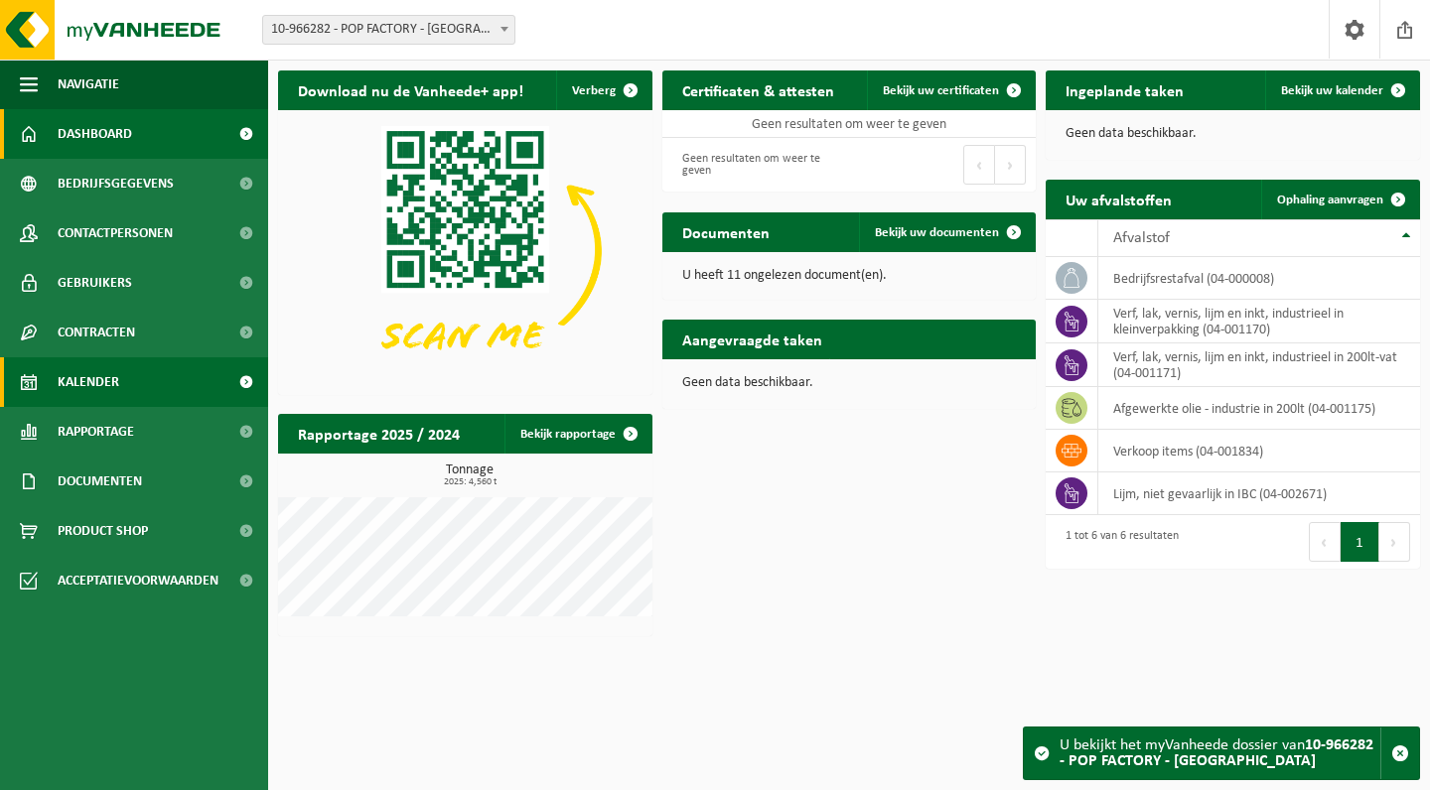
click at [91, 365] on span "Kalender" at bounding box center [89, 382] width 62 height 50
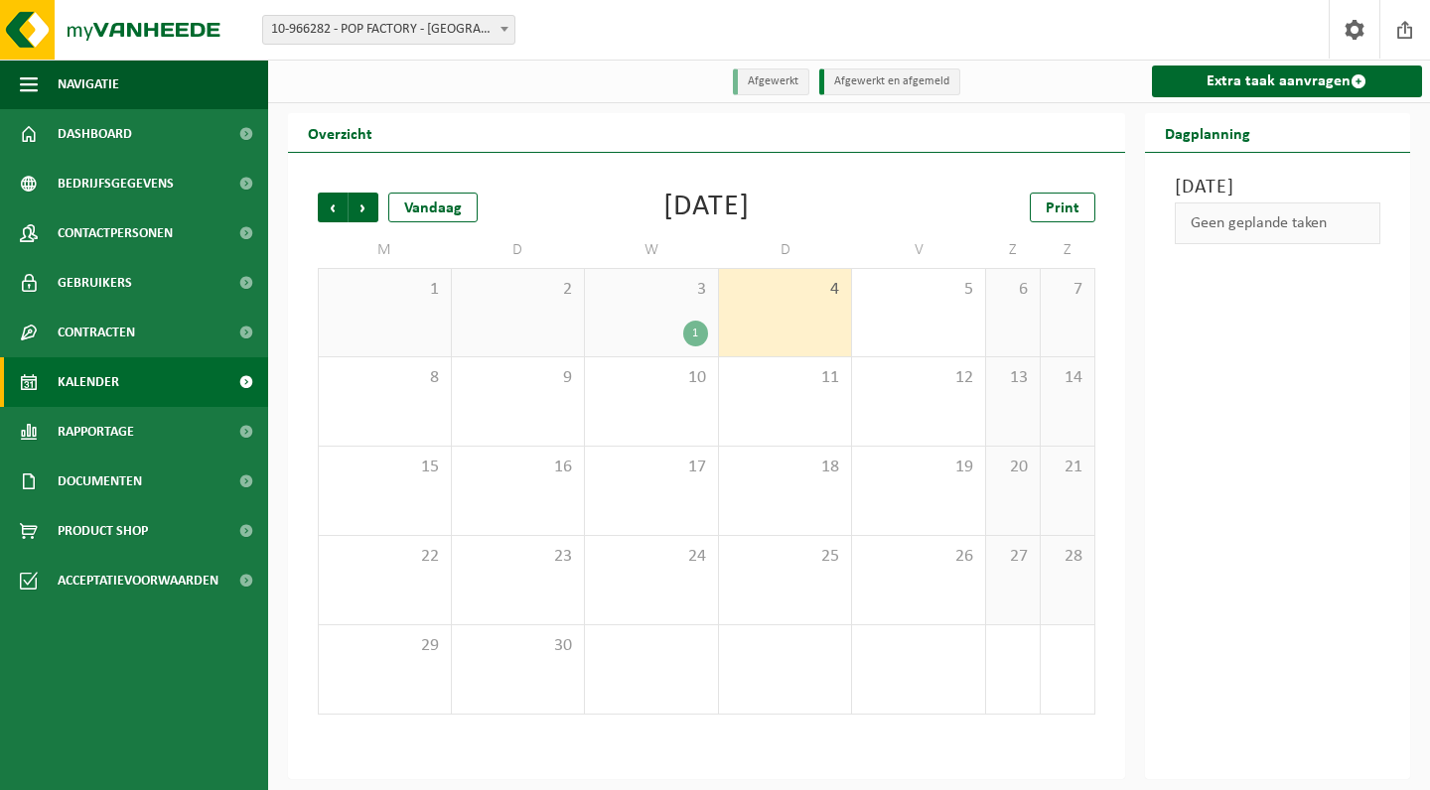
click at [694, 324] on div "1" at bounding box center [695, 334] width 25 height 26
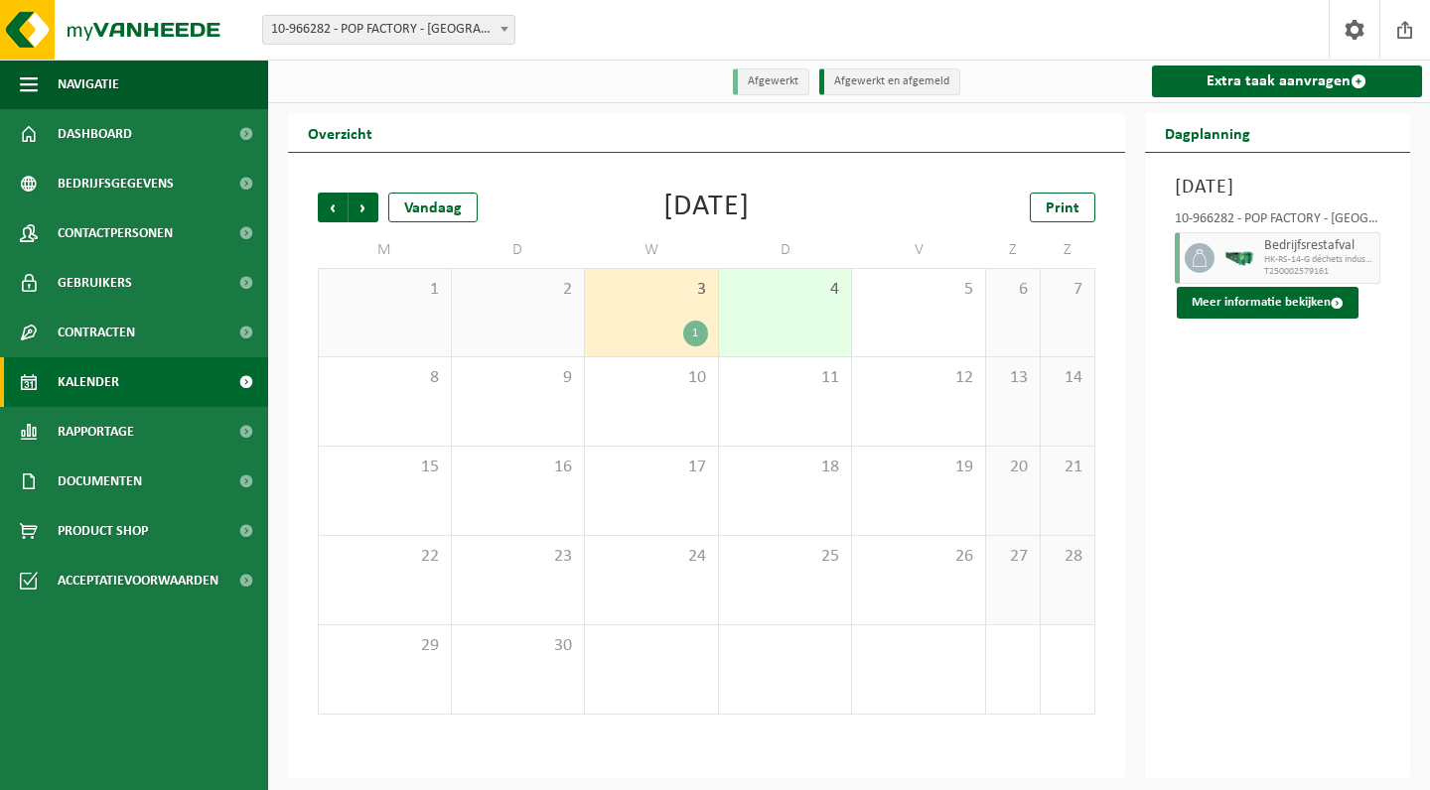
click at [1279, 266] on span "HK-RS-14-G déchets industriels banals" at bounding box center [1319, 260] width 111 height 12
click at [1278, 319] on button "Meer informatie bekijken" at bounding box center [1267, 303] width 182 height 32
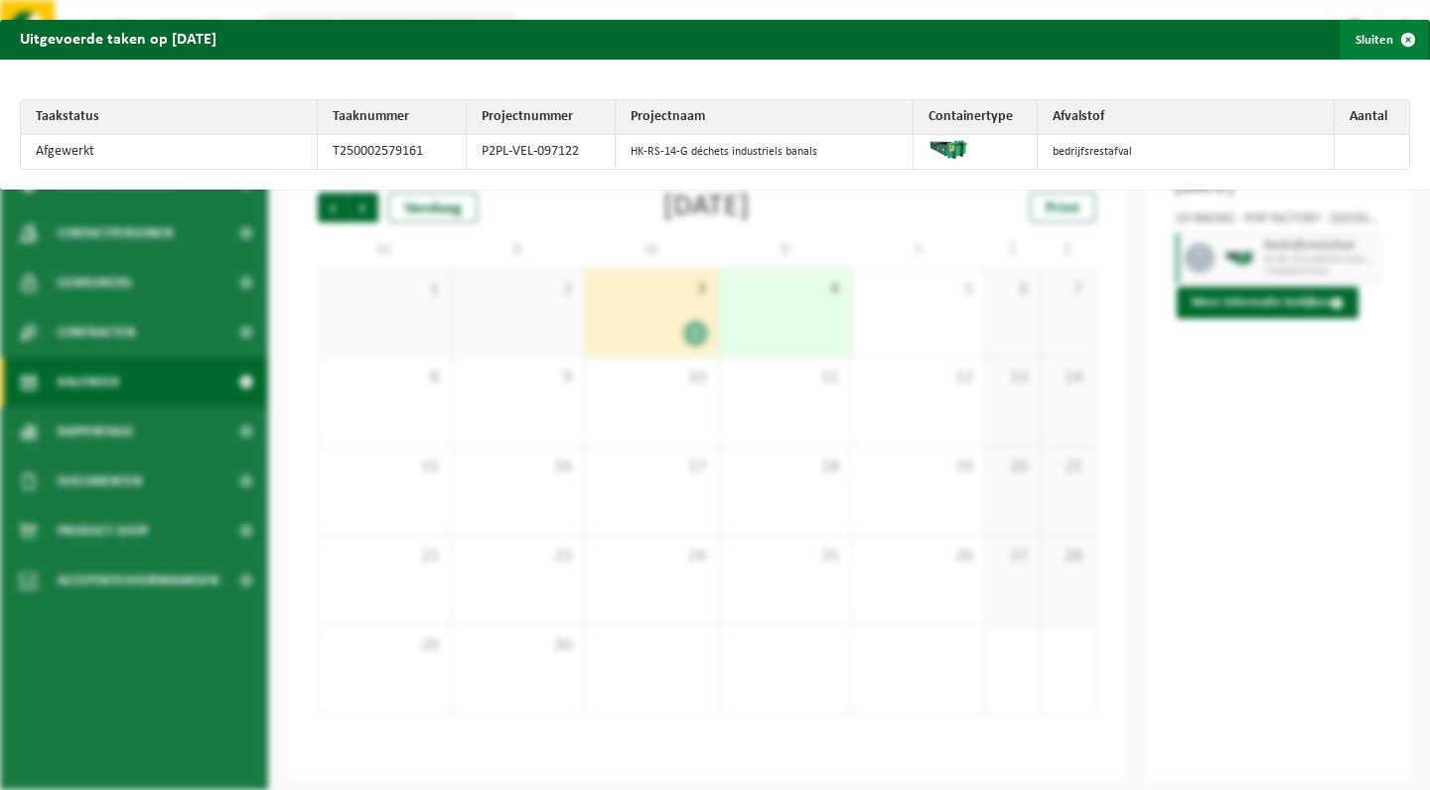
click at [1417, 45] on span "button" at bounding box center [1408, 40] width 40 height 40
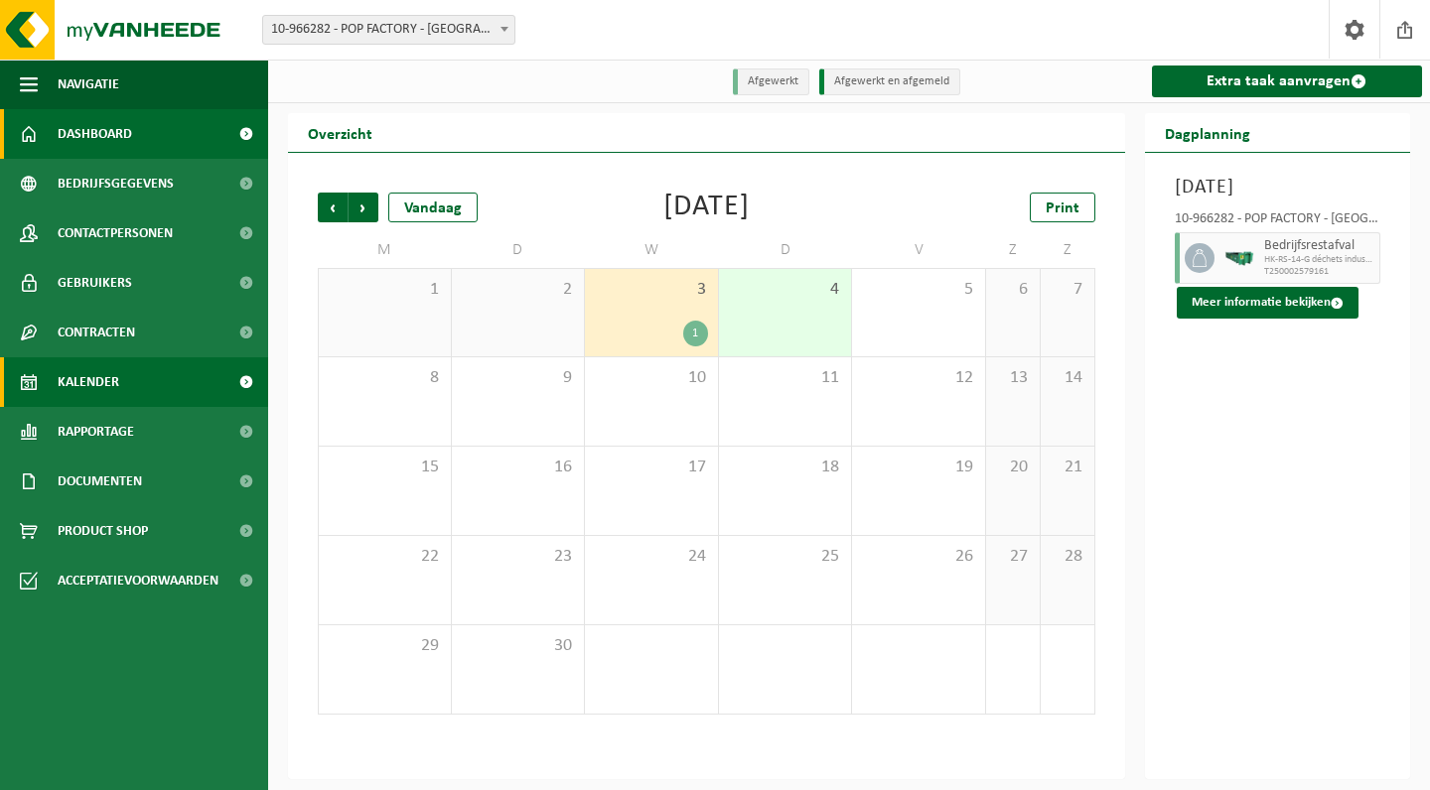
click at [54, 137] on link "Dashboard" at bounding box center [134, 134] width 268 height 50
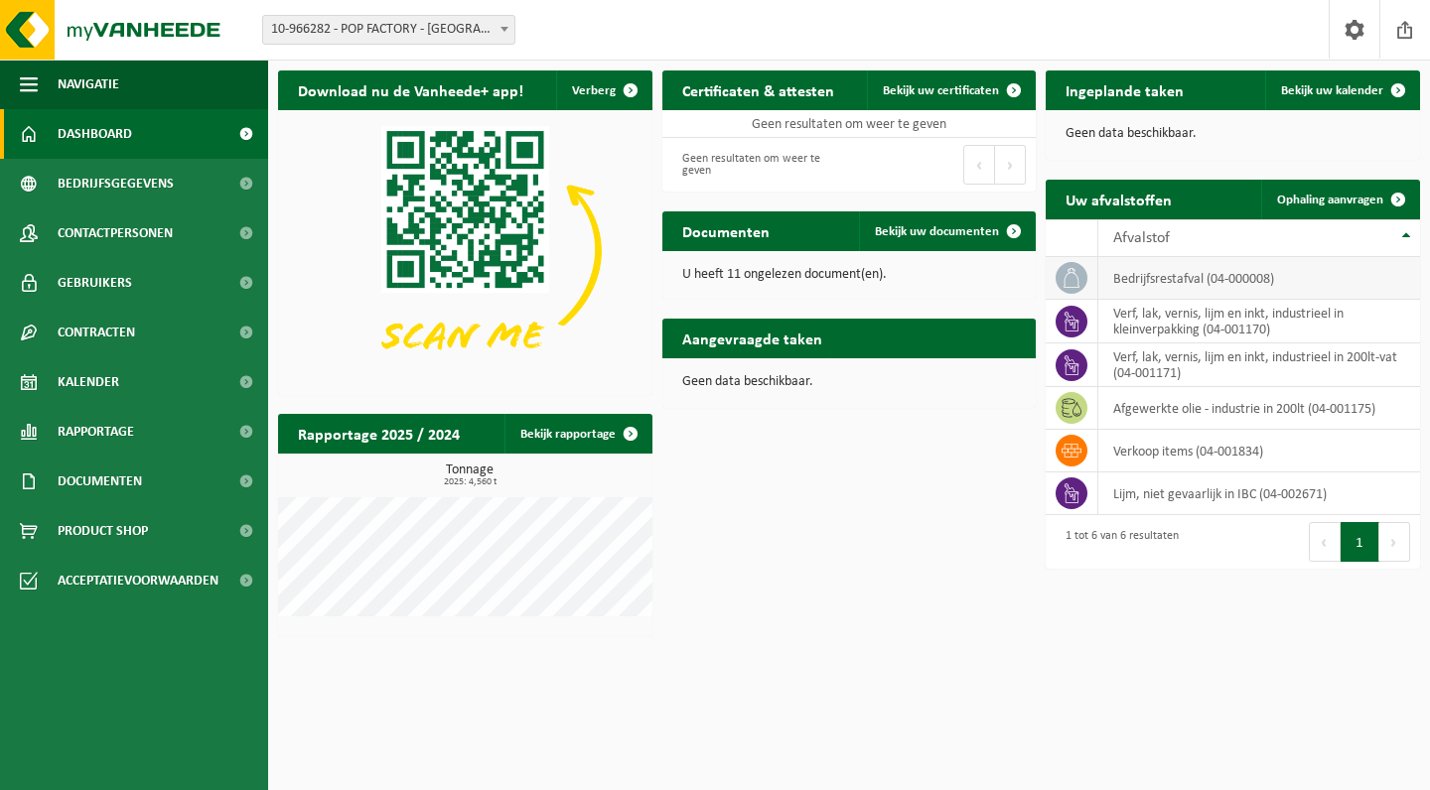
click at [1238, 282] on td "bedrijfsrestafval (04-000008)" at bounding box center [1259, 278] width 322 height 43
click at [1184, 287] on td "bedrijfsrestafval (04-000008)" at bounding box center [1259, 278] width 322 height 43
click at [1066, 277] on icon at bounding box center [1071, 278] width 20 height 20
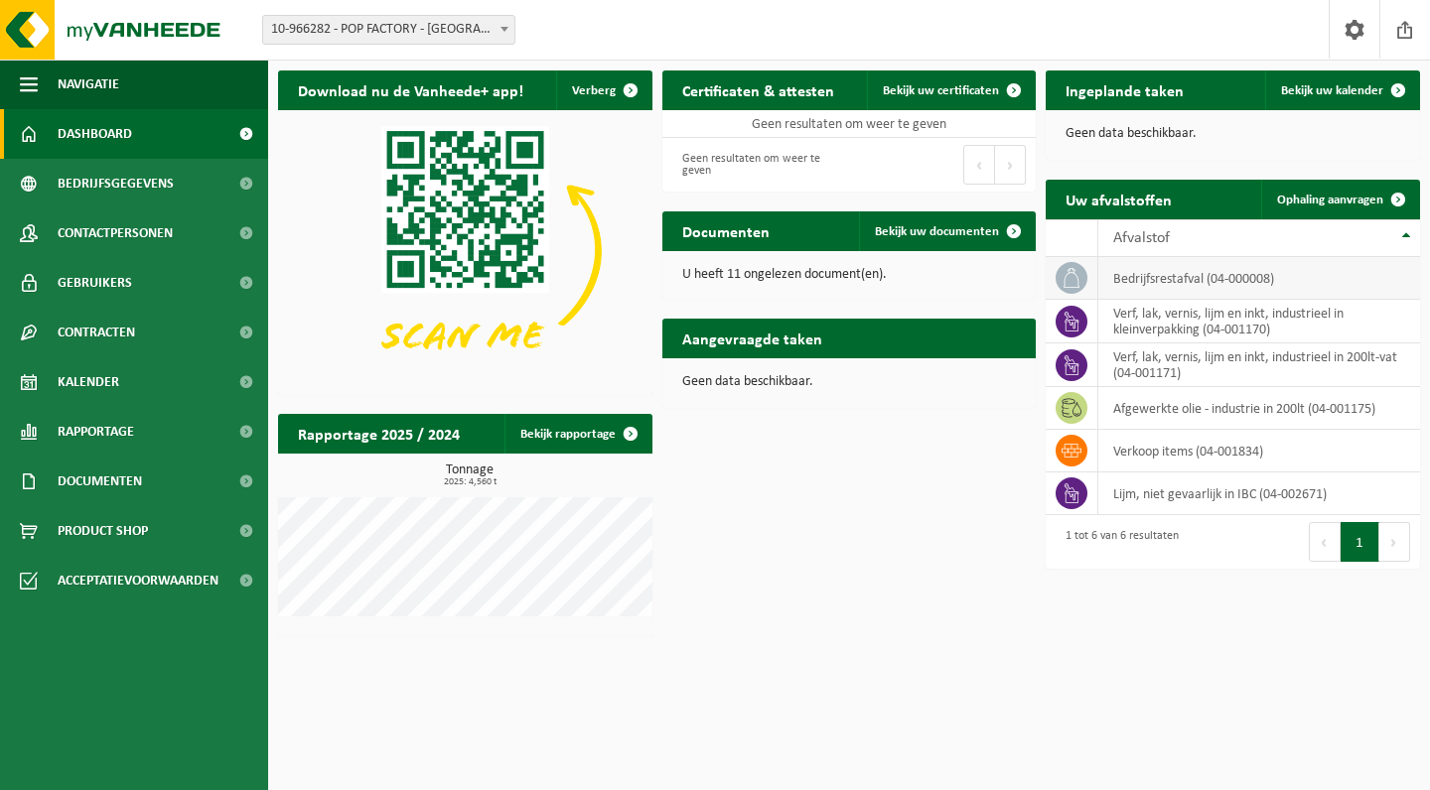
click at [1201, 292] on td "bedrijfsrestafval (04-000008)" at bounding box center [1259, 278] width 322 height 43
click at [1351, 21] on span at bounding box center [1354, 29] width 30 height 59
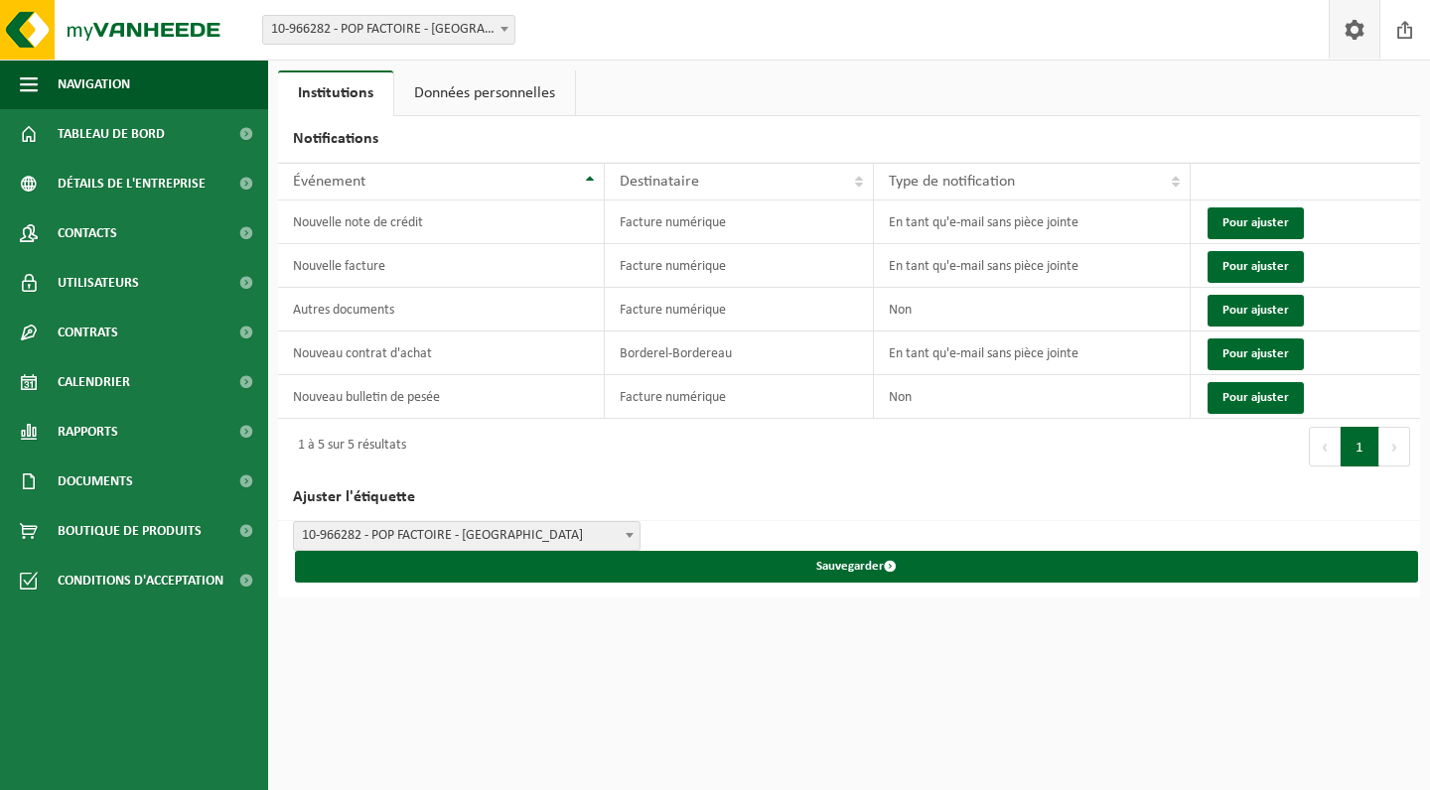
click at [842, 471] on div "1 à 5 sur 5 résultats" at bounding box center [563, 447] width 571 height 56
click at [114, 150] on span "Tableau de bord" at bounding box center [111, 134] width 107 height 50
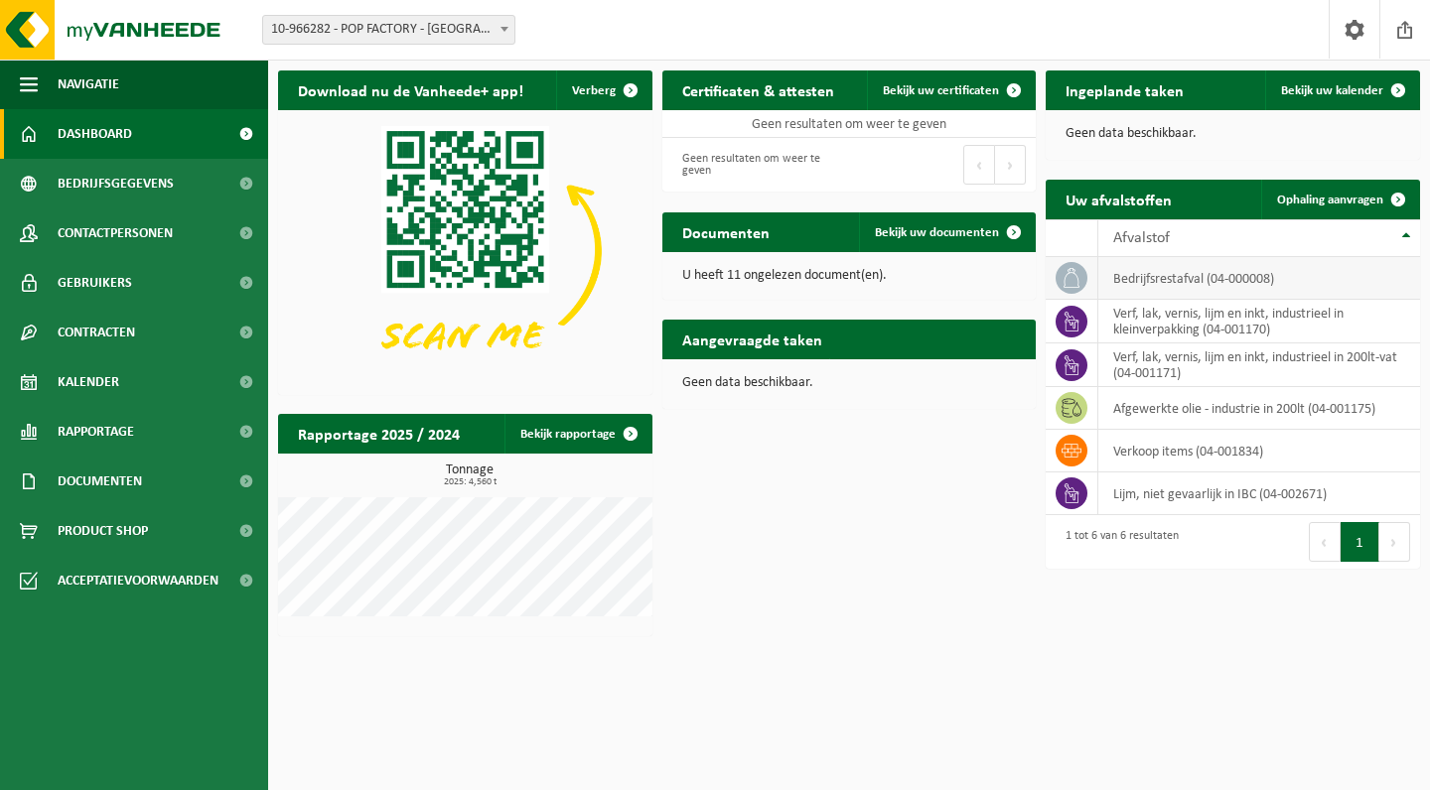
click at [1269, 284] on td "bedrijfsrestafval (04-000008)" at bounding box center [1259, 278] width 322 height 43
click at [1332, 85] on span "Bekijk uw kalender" at bounding box center [1332, 90] width 102 height 13
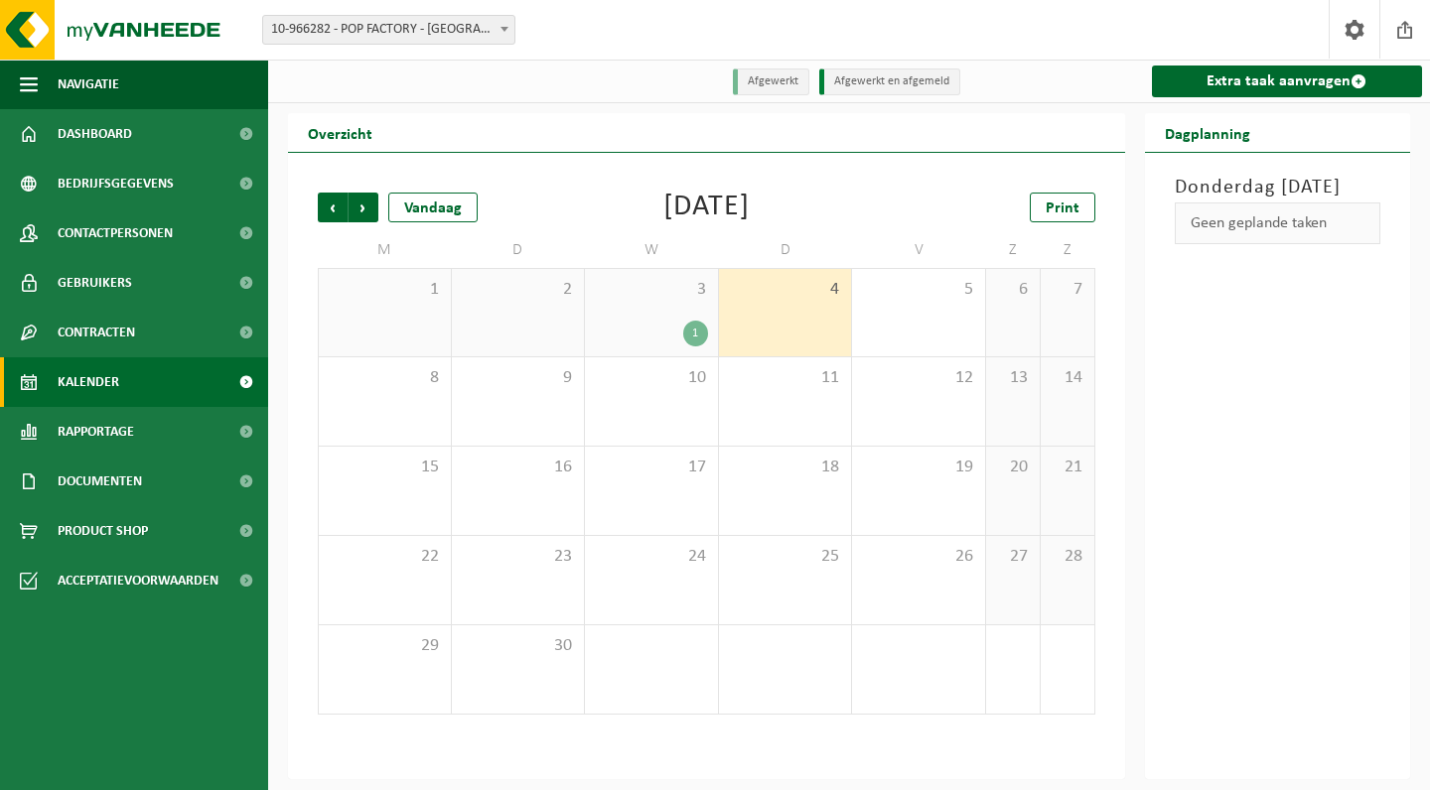
click at [1217, 181] on h3 "Donderdag 4 september 2025" at bounding box center [1277, 188] width 206 height 30
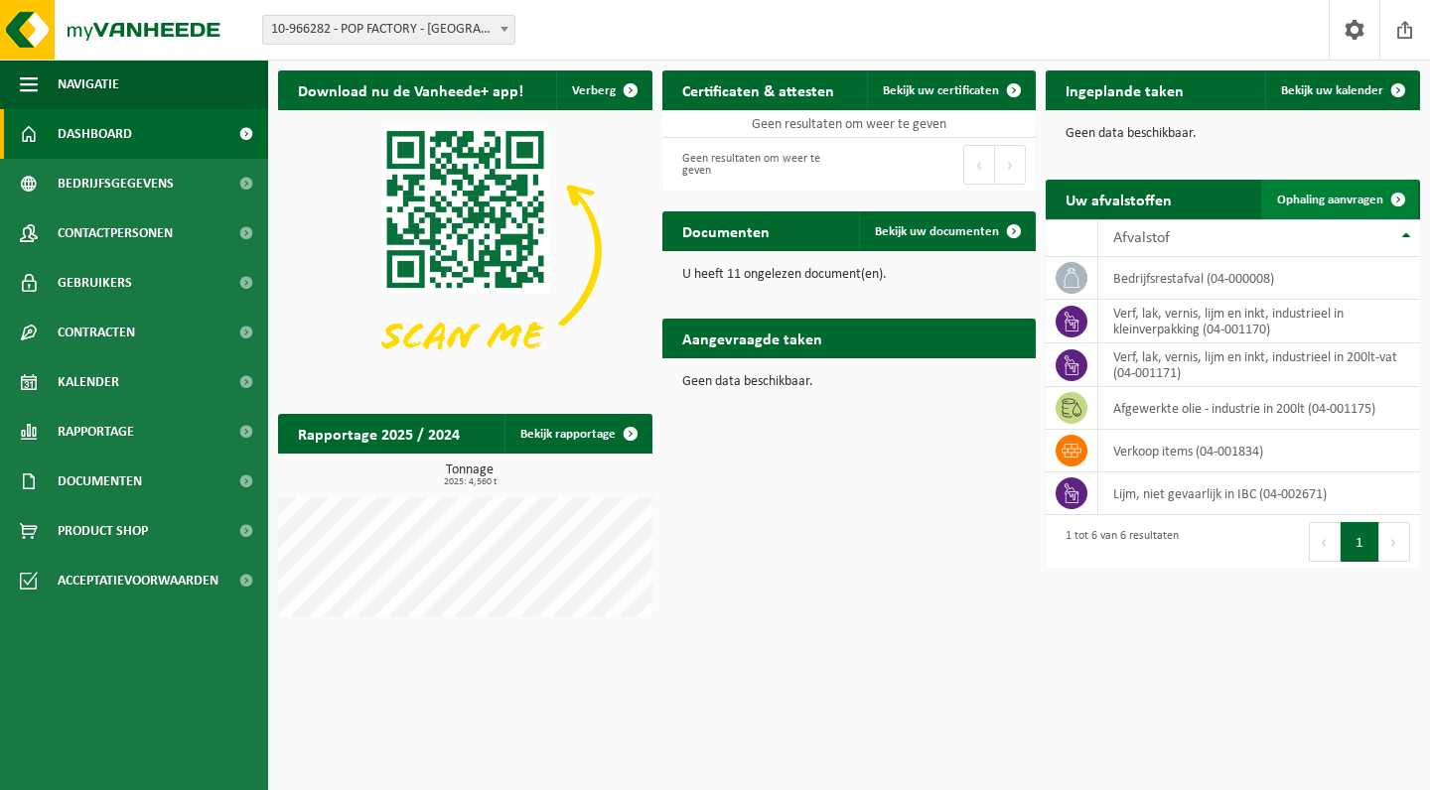
click at [1323, 200] on span "Ophaling aanvragen" at bounding box center [1330, 200] width 106 height 13
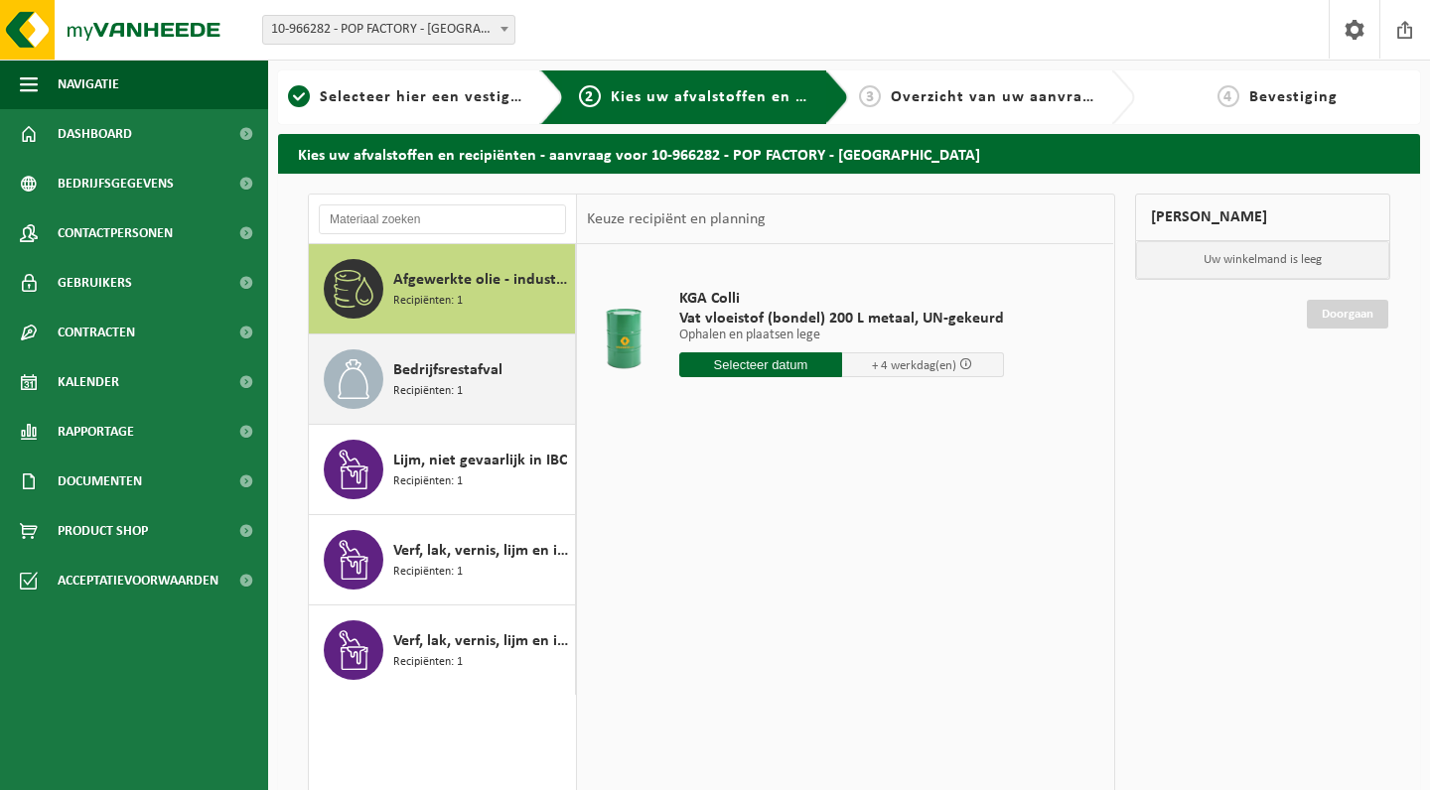
click at [412, 405] on div "Bedrijfsrestafval Recipiënten: 1" at bounding box center [481, 379] width 177 height 60
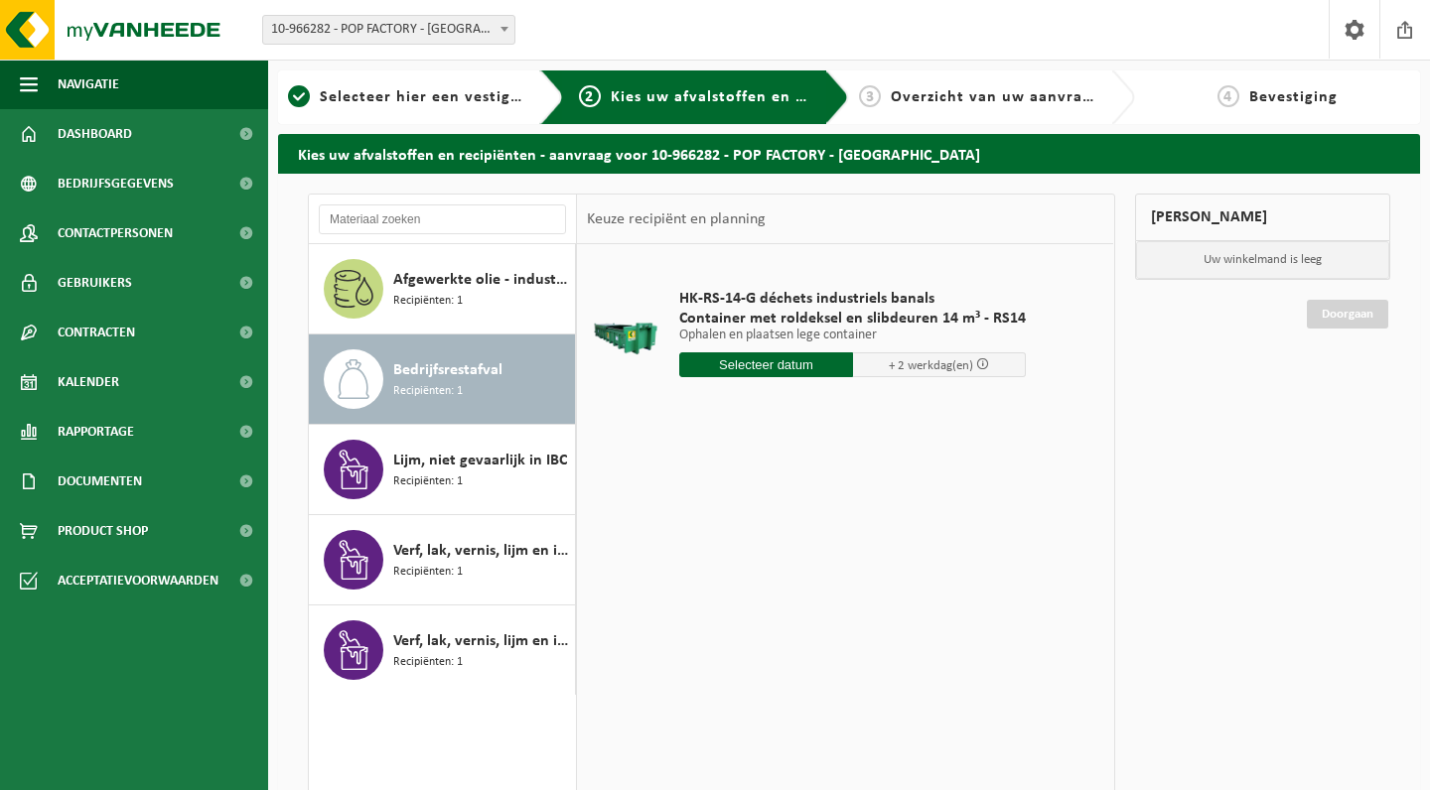
click at [899, 363] on span "+ 2 werkdag(en)" at bounding box center [930, 365] width 84 height 13
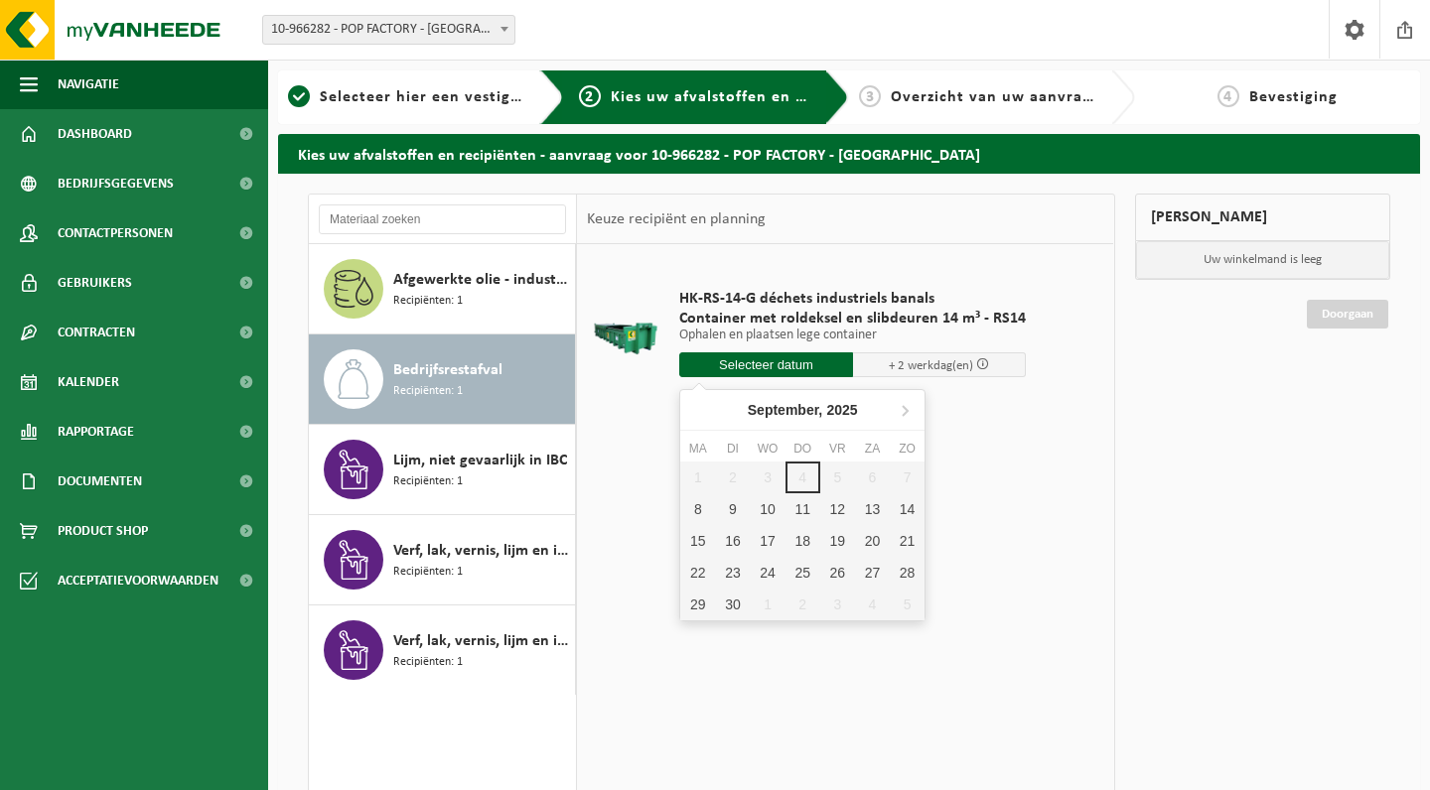
click at [791, 362] on input "text" at bounding box center [766, 364] width 174 height 25
click at [795, 501] on div "11" at bounding box center [802, 509] width 35 height 32
type input "Van 2025-09-11"
